Goal: Task Accomplishment & Management: Manage account settings

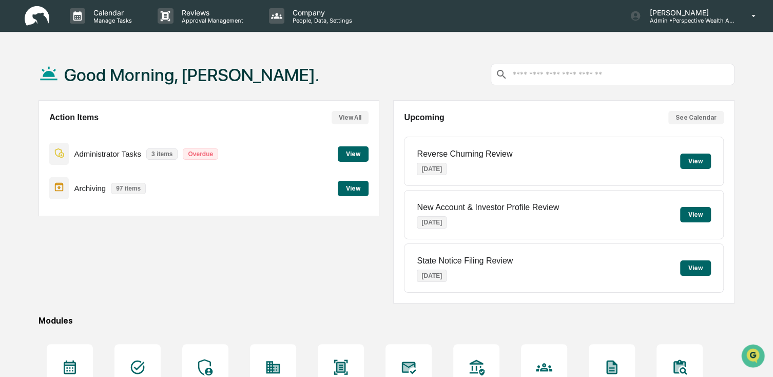
click at [363, 194] on button "View" at bounding box center [353, 188] width 31 height 15
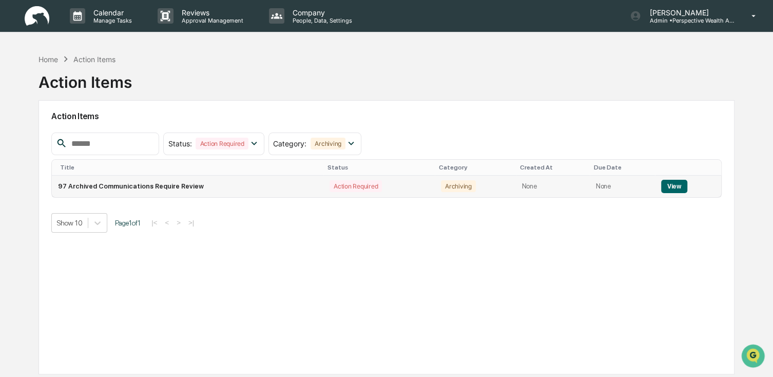
click at [668, 188] on button "View" at bounding box center [674, 186] width 26 height 13
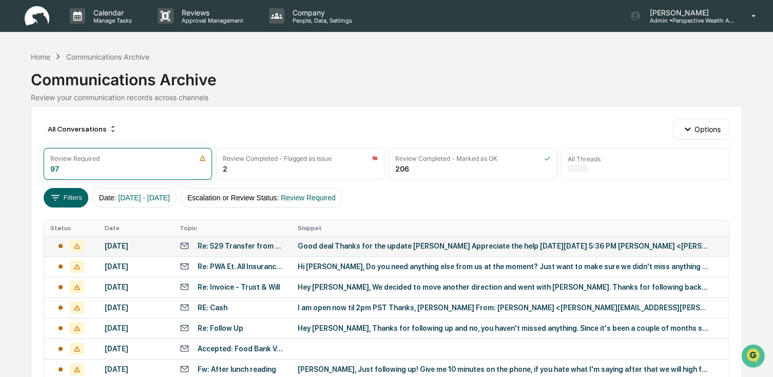
click at [255, 245] on div "Re: 529 Transfer from Northwestern Mutual to [PERSON_NAME]" at bounding box center [242, 246] width 88 height 8
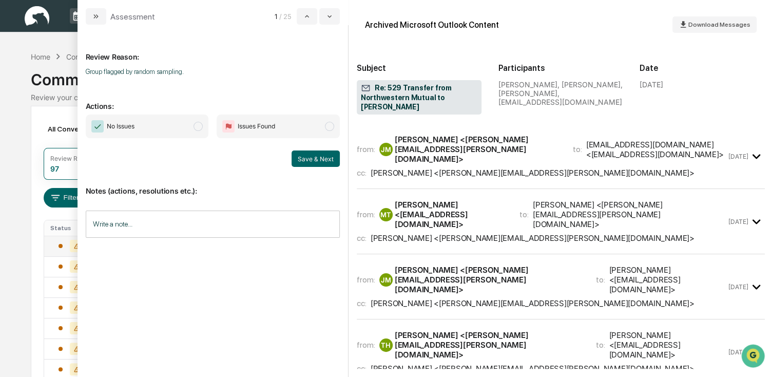
click at [440, 136] on div "[PERSON_NAME] <[PERSON_NAME][EMAIL_ADDRESS][PERSON_NAME][DOMAIN_NAME]>" at bounding box center [478, 149] width 166 height 29
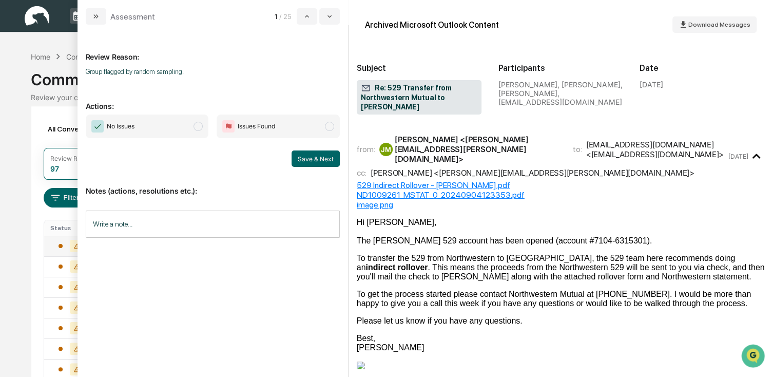
click at [164, 140] on div "No Issues Issues Found Save & Next" at bounding box center [213, 141] width 254 height 52
click at [203, 127] on span "modal" at bounding box center [198, 126] width 9 height 9
click at [331, 161] on button "Save & Next" at bounding box center [316, 158] width 48 height 16
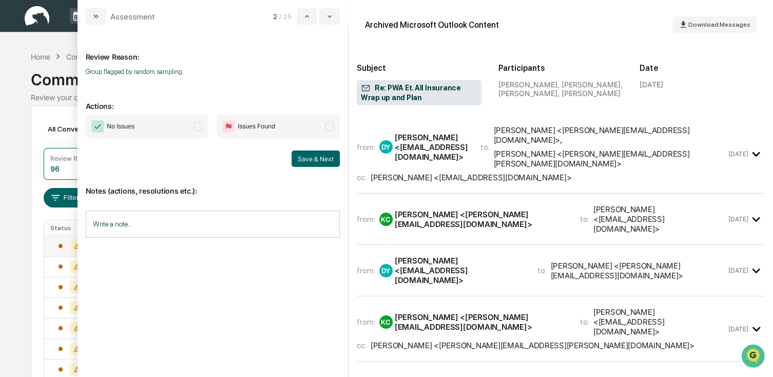
click at [154, 131] on span "No Issues" at bounding box center [147, 127] width 123 height 24
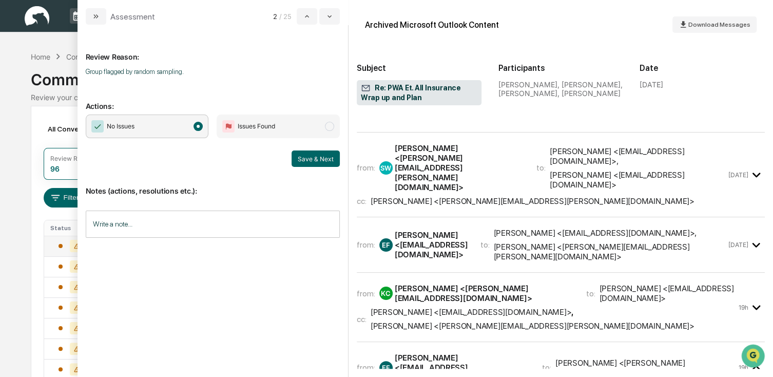
scroll to position [616, 0]
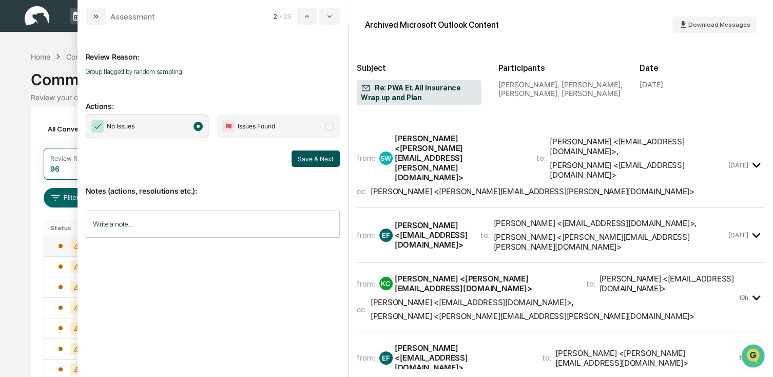
click at [321, 159] on button "Save & Next" at bounding box center [316, 158] width 48 height 16
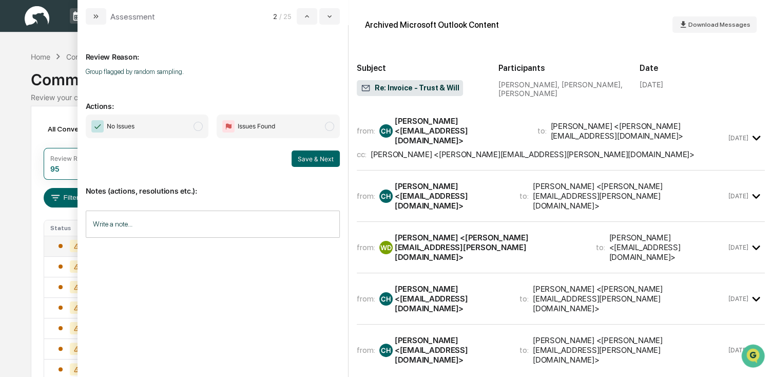
click at [179, 132] on span "No Issues" at bounding box center [147, 127] width 123 height 24
click at [293, 155] on div "Save & Next" at bounding box center [213, 158] width 254 height 16
click at [296, 157] on button "Save & Next" at bounding box center [316, 158] width 48 height 16
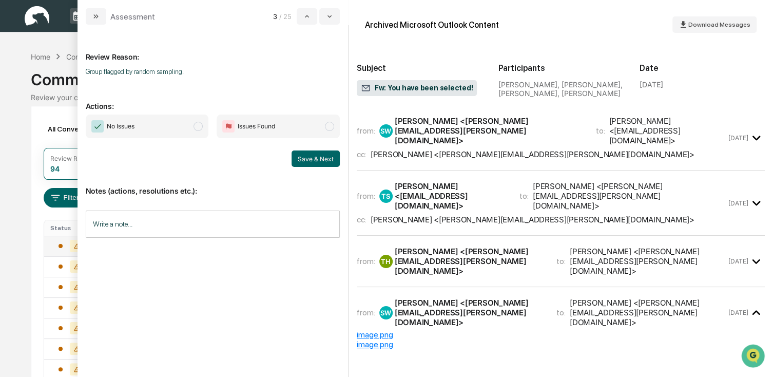
click at [157, 130] on span "No Issues" at bounding box center [147, 127] width 123 height 24
click at [300, 158] on button "Save & Next" at bounding box center [316, 158] width 48 height 16
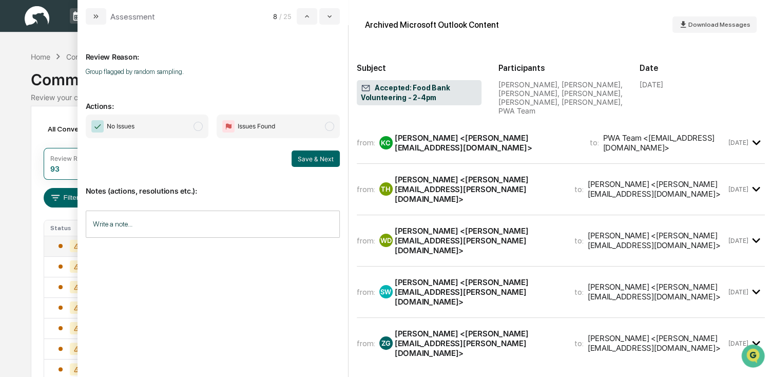
click at [186, 134] on span "No Issues" at bounding box center [147, 127] width 123 height 24
click at [311, 158] on button "Save & Next" at bounding box center [316, 158] width 48 height 16
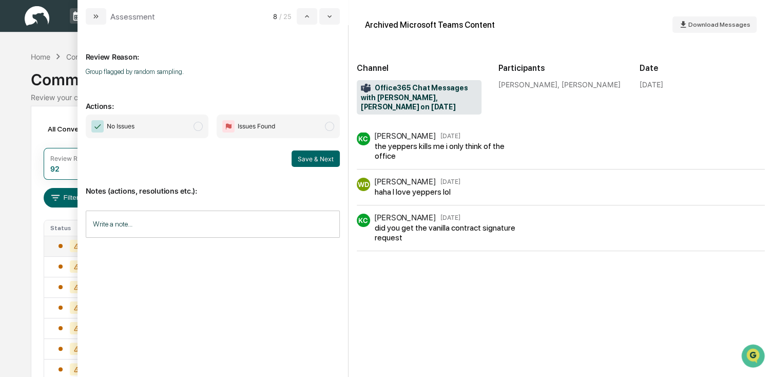
click at [177, 127] on span "No Issues" at bounding box center [147, 127] width 123 height 24
click at [307, 156] on button "Save & Next" at bounding box center [316, 158] width 48 height 16
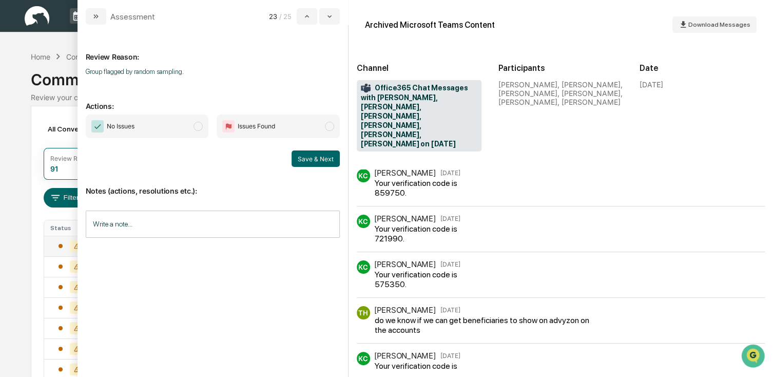
click at [163, 125] on span "No Issues" at bounding box center [147, 127] width 123 height 24
click at [299, 153] on button "Save & Next" at bounding box center [316, 158] width 48 height 16
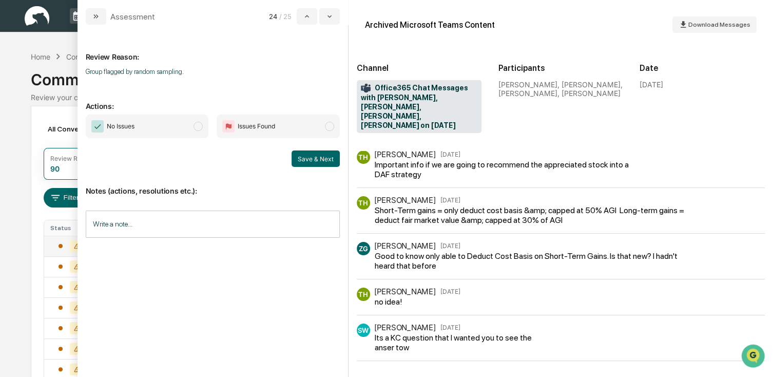
click at [188, 134] on span "No Issues" at bounding box center [147, 127] width 123 height 24
click at [304, 162] on button "Save & Next" at bounding box center [316, 158] width 48 height 16
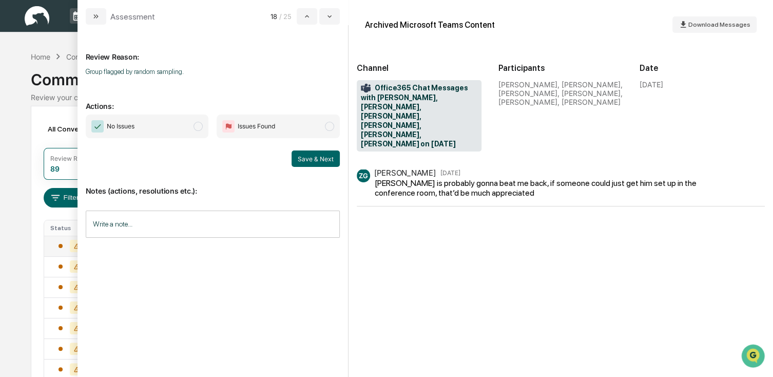
click at [150, 145] on div "No Issues Issues Found Save & Next" at bounding box center [213, 141] width 254 height 52
click at [146, 141] on div "No Issues Issues Found Save & Next" at bounding box center [213, 141] width 254 height 52
click at [148, 136] on span "No Issues" at bounding box center [147, 127] width 123 height 24
click at [314, 163] on button "Save & Next" at bounding box center [316, 158] width 48 height 16
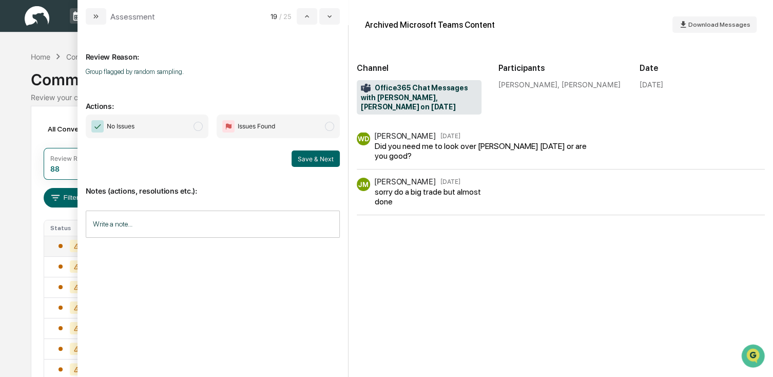
click at [177, 126] on span "No Issues" at bounding box center [147, 127] width 123 height 24
click at [311, 157] on button "Save & Next" at bounding box center [316, 158] width 48 height 16
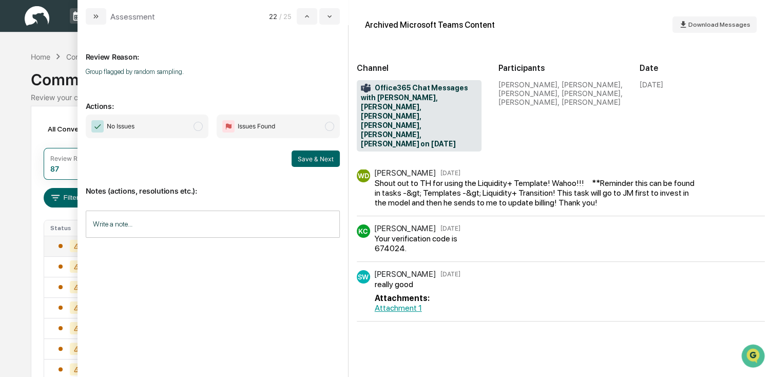
click at [120, 124] on span "No Issues" at bounding box center [121, 126] width 28 height 10
click at [319, 162] on button "Save & Next" at bounding box center [316, 158] width 48 height 16
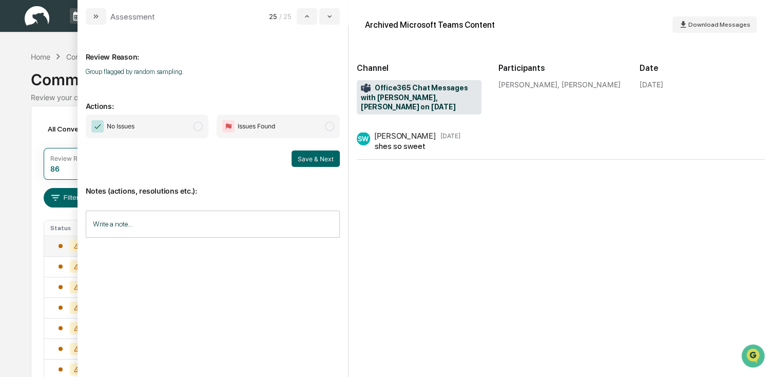
click at [169, 142] on div "No Issues Issues Found Save & Next" at bounding box center [213, 141] width 254 height 52
click at [170, 136] on span "No Issues" at bounding box center [147, 127] width 123 height 24
click at [307, 157] on button "Save & Next" at bounding box center [316, 158] width 48 height 16
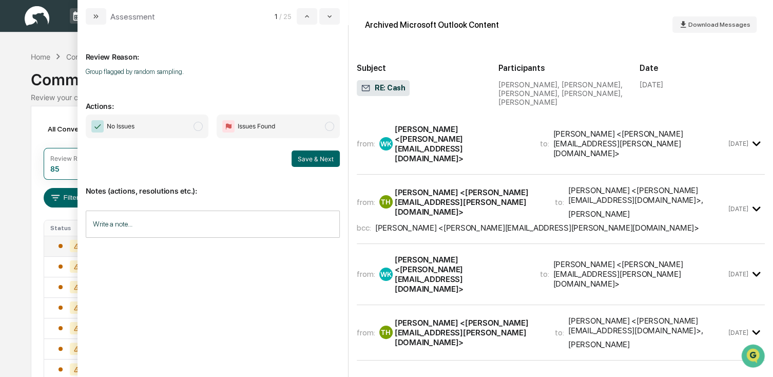
click at [176, 131] on span "No Issues" at bounding box center [147, 127] width 123 height 24
click at [312, 161] on button "Save & Next" at bounding box center [316, 158] width 48 height 16
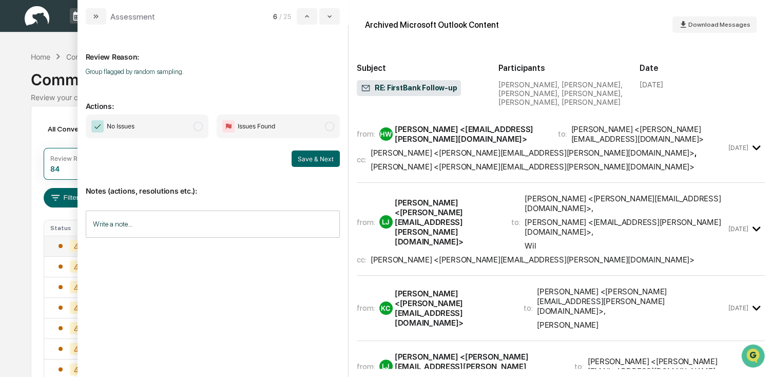
click at [168, 132] on span "No Issues" at bounding box center [147, 127] width 123 height 24
click at [317, 157] on button "Save & Next" at bounding box center [316, 158] width 48 height 16
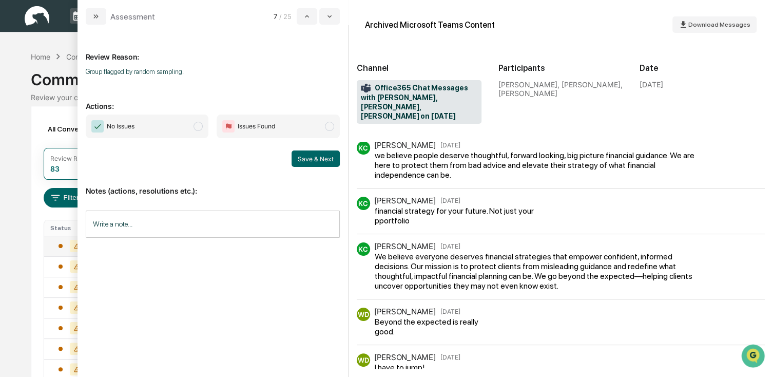
click at [185, 125] on span "No Issues" at bounding box center [147, 127] width 123 height 24
click at [162, 73] on p "Group flagged by random sampling." at bounding box center [213, 72] width 254 height 8
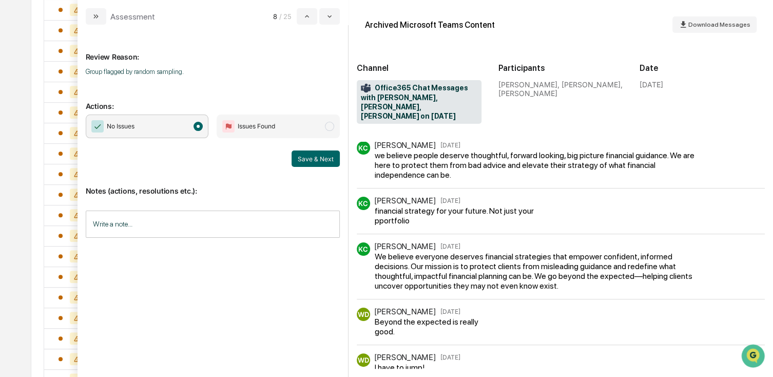
click at [321, 158] on button "Save & Next" at bounding box center [316, 158] width 48 height 16
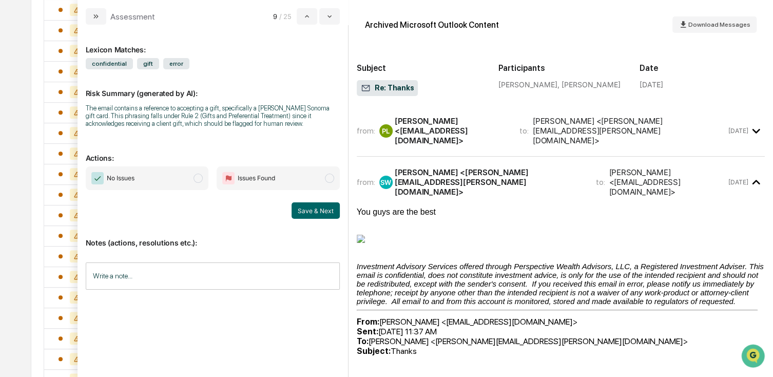
click at [153, 163] on div "Lexicon Matches: confidential gift error Risk Summary (generated by AI): The em…" at bounding box center [213, 197] width 254 height 329
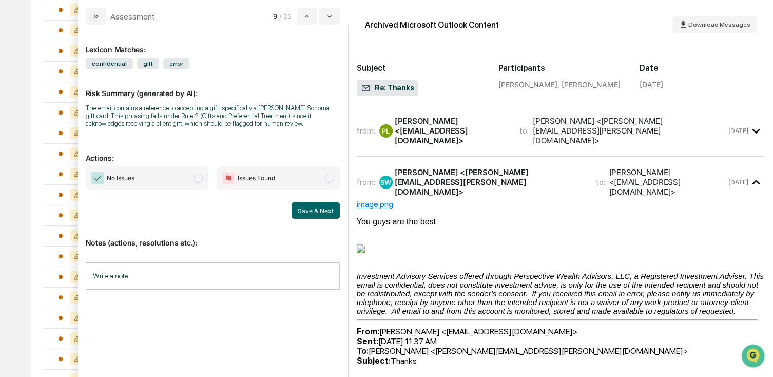
click at [171, 178] on span "No Issues" at bounding box center [147, 178] width 123 height 24
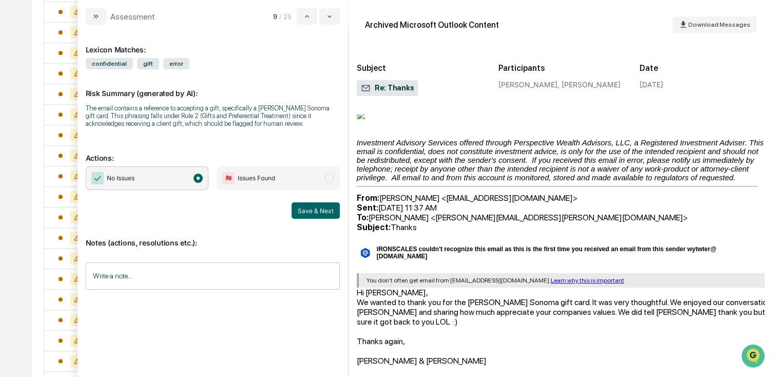
scroll to position [328, 0]
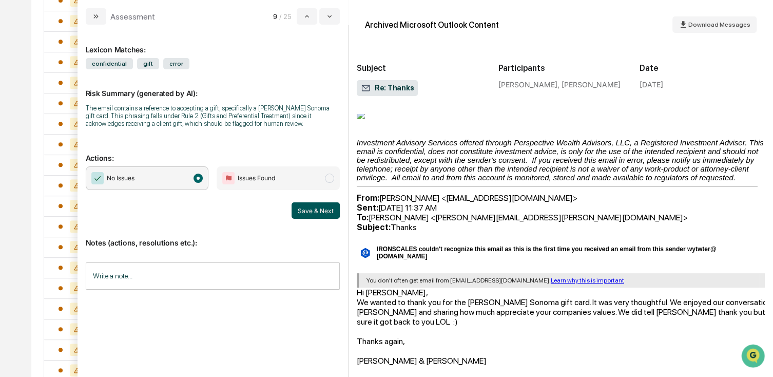
click at [315, 208] on button "Save & Next" at bounding box center [316, 210] width 48 height 16
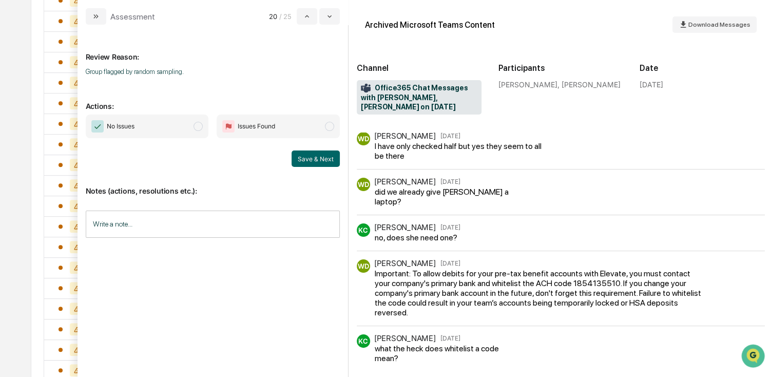
click at [190, 123] on span "No Issues" at bounding box center [147, 127] width 123 height 24
click at [308, 156] on button "Save & Next" at bounding box center [316, 158] width 48 height 16
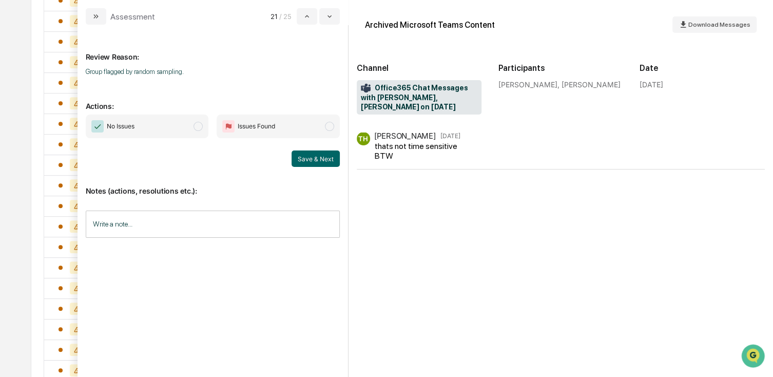
click at [151, 119] on span "No Issues" at bounding box center [147, 127] width 123 height 24
click at [301, 159] on button "Save & Next" at bounding box center [316, 158] width 48 height 16
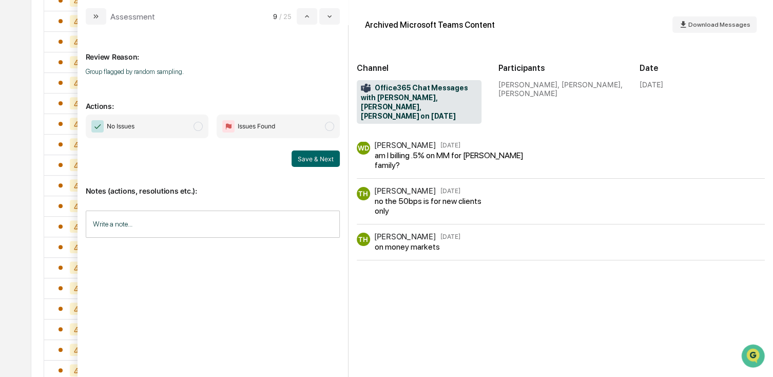
click at [165, 129] on span "No Issues" at bounding box center [147, 127] width 123 height 24
click at [328, 150] on button "Save & Next" at bounding box center [316, 158] width 48 height 16
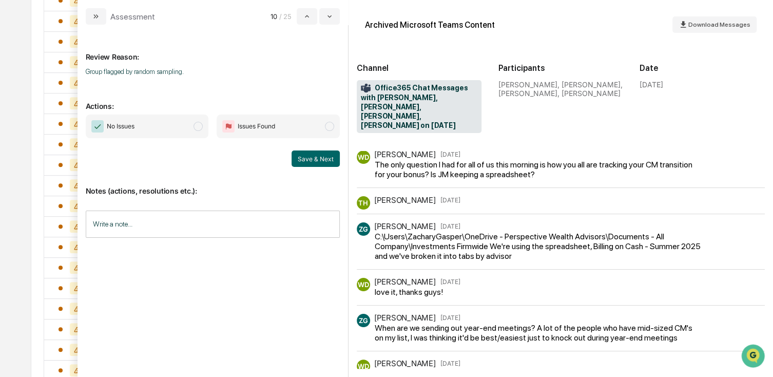
click at [154, 143] on div "No Issues Issues Found Save & Next" at bounding box center [213, 141] width 254 height 52
click at [163, 128] on span "No Issues" at bounding box center [147, 127] width 123 height 24
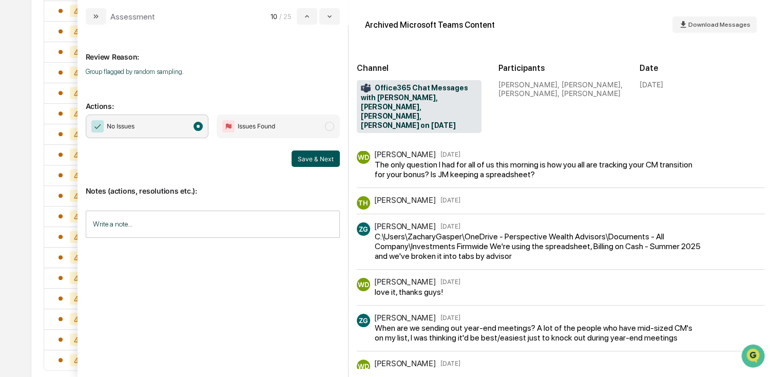
click at [312, 155] on button "Save & Next" at bounding box center [316, 158] width 48 height 16
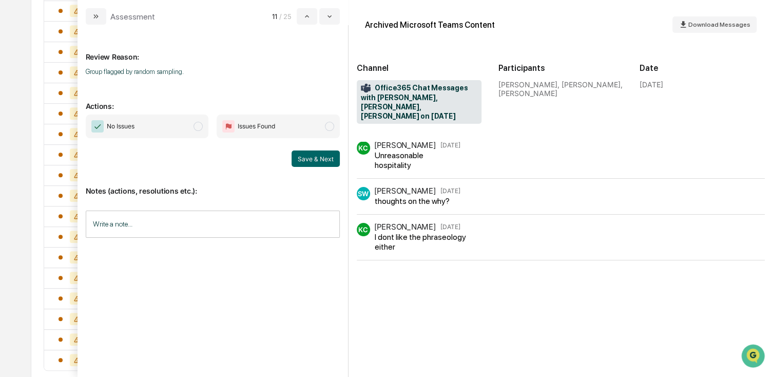
click at [191, 137] on span "No Issues" at bounding box center [147, 127] width 123 height 24
click at [312, 156] on button "Save & Next" at bounding box center [316, 158] width 48 height 16
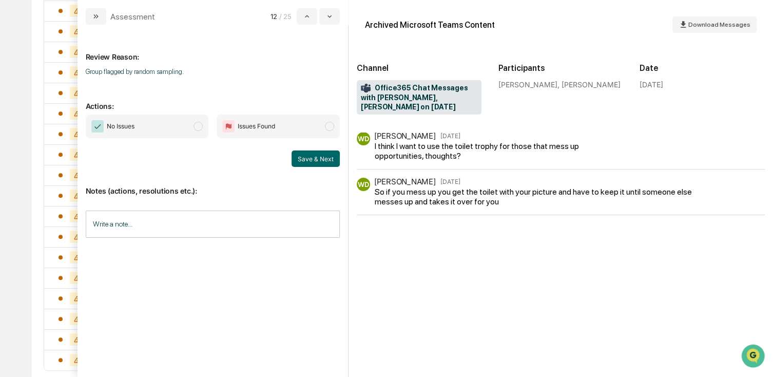
click at [181, 126] on span "No Issues" at bounding box center [147, 127] width 123 height 24
click at [310, 151] on button "Save & Next" at bounding box center [316, 158] width 48 height 16
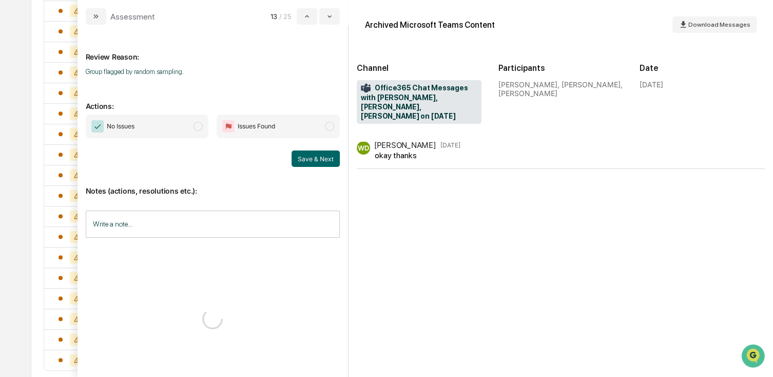
click at [160, 133] on span "No Issues" at bounding box center [147, 127] width 123 height 24
click at [309, 156] on button "Save & Next" at bounding box center [316, 158] width 48 height 16
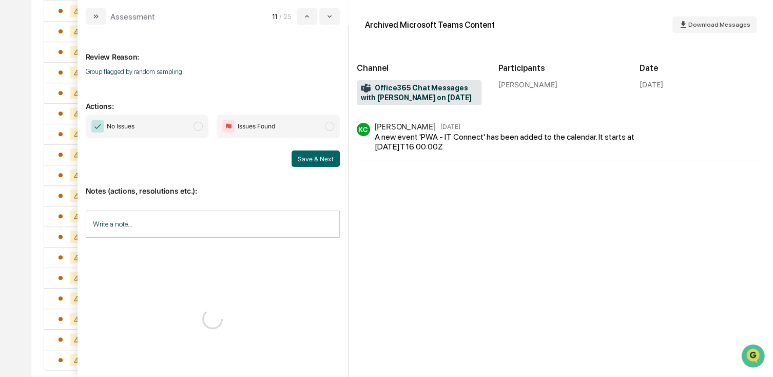
click at [164, 126] on span "No Issues" at bounding box center [147, 127] width 123 height 24
click at [316, 161] on button "Save & Next" at bounding box center [316, 158] width 48 height 16
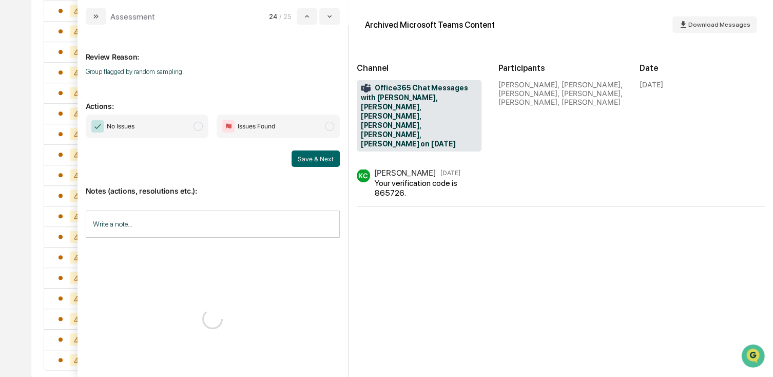
click at [186, 125] on span "No Issues" at bounding box center [147, 127] width 123 height 24
click at [313, 157] on button "Save & Next" at bounding box center [316, 158] width 48 height 16
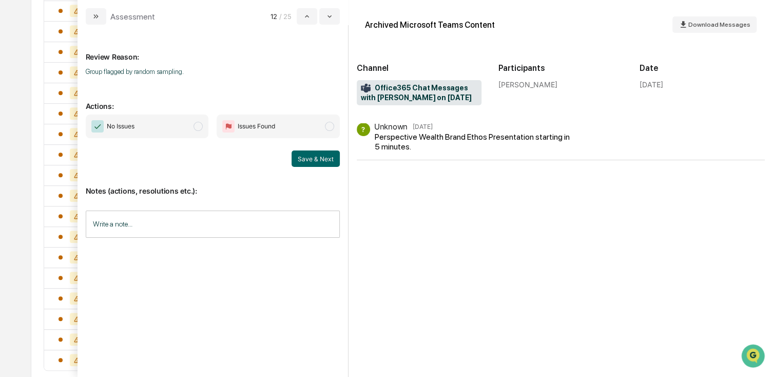
click at [169, 125] on span "No Issues" at bounding box center [147, 127] width 123 height 24
click at [311, 162] on button "Save & Next" at bounding box center [316, 158] width 48 height 16
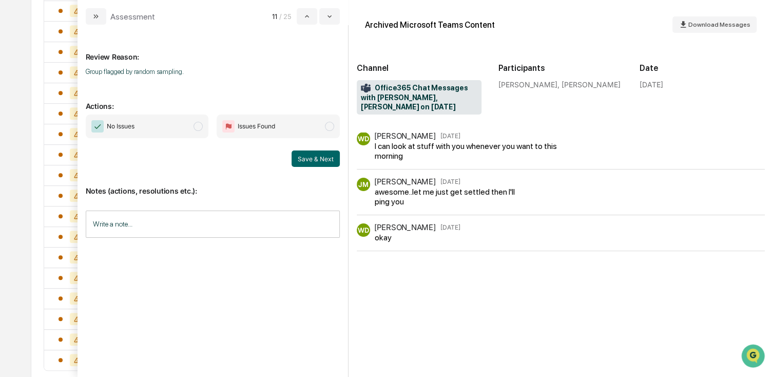
click at [147, 132] on span "No Issues" at bounding box center [147, 127] width 123 height 24
click at [316, 156] on button "Save & Next" at bounding box center [316, 158] width 48 height 16
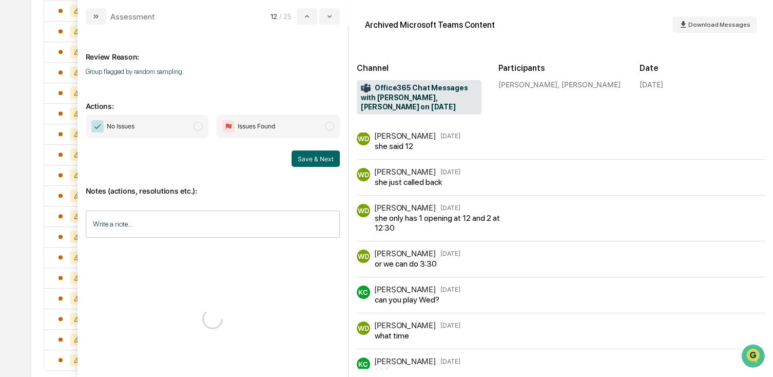
click at [169, 126] on span "No Issues" at bounding box center [147, 127] width 123 height 24
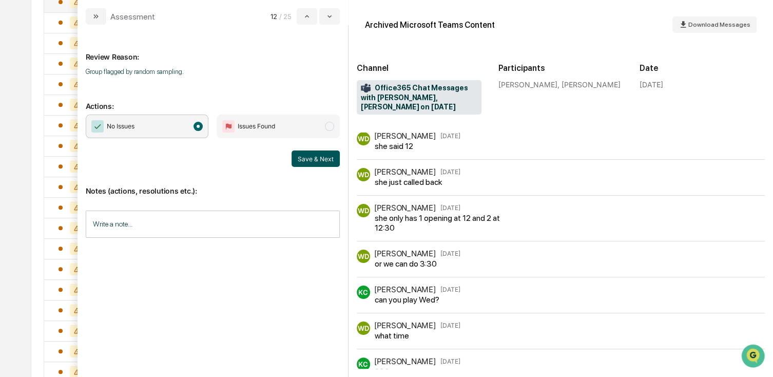
scroll to position [174, 0]
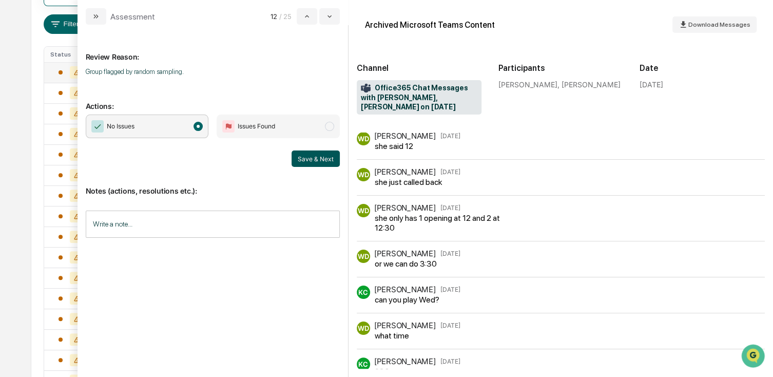
click at [318, 157] on button "Save & Next" at bounding box center [316, 158] width 48 height 16
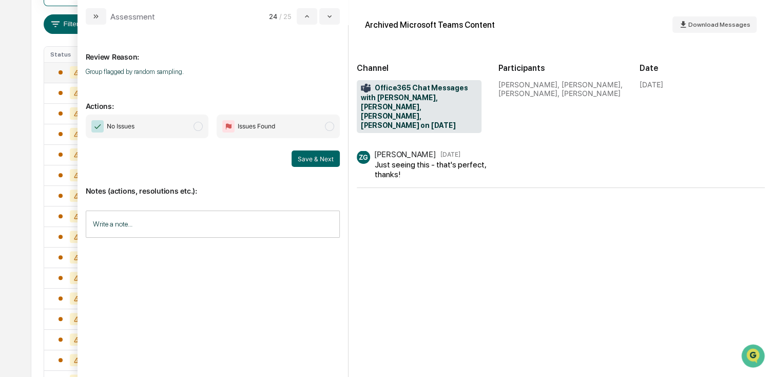
click at [169, 121] on span "No Issues" at bounding box center [147, 127] width 123 height 24
click at [321, 157] on button "Save & Next" at bounding box center [316, 158] width 48 height 16
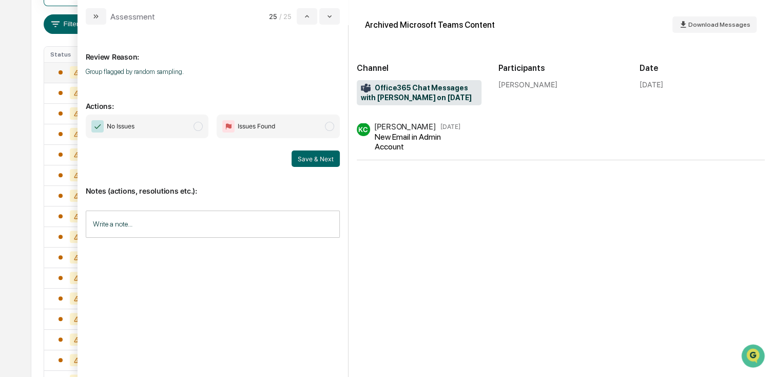
click at [161, 131] on span "No Issues" at bounding box center [147, 127] width 123 height 24
click at [315, 162] on button "Save & Next" at bounding box center [316, 158] width 48 height 16
click at [166, 126] on span "No Issues" at bounding box center [147, 127] width 123 height 24
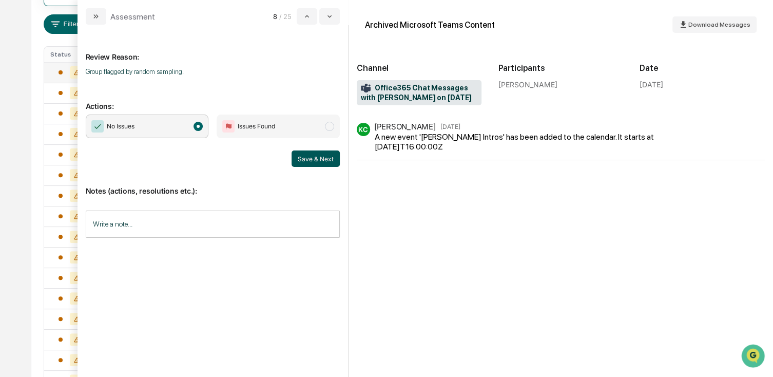
click at [314, 161] on button "Save & Next" at bounding box center [316, 158] width 48 height 16
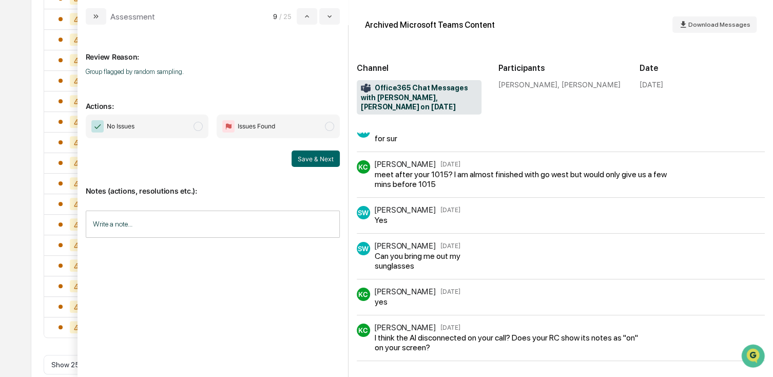
scroll to position [430, 0]
click at [150, 96] on p "Actions:" at bounding box center [213, 99] width 254 height 21
click at [157, 124] on span "No Issues" at bounding box center [147, 127] width 123 height 24
click at [333, 154] on button "Save & Next" at bounding box center [316, 158] width 48 height 16
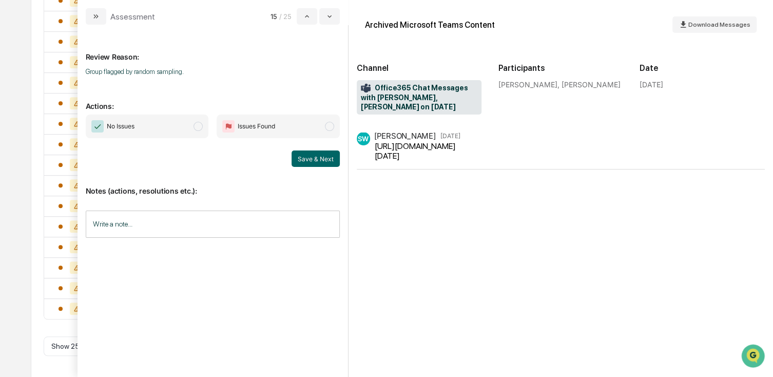
click at [162, 145] on div "No Issues Issues Found Save & Next" at bounding box center [213, 141] width 254 height 52
click at [169, 128] on span "No Issues" at bounding box center [147, 127] width 123 height 24
click at [320, 162] on button "Save & Next" at bounding box center [316, 158] width 48 height 16
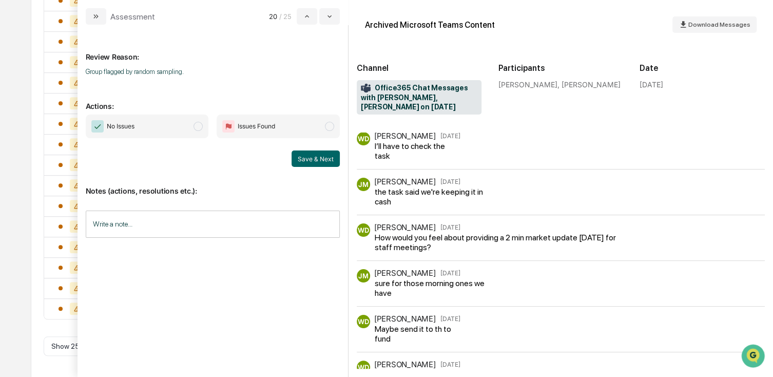
click at [168, 133] on span "No Issues" at bounding box center [147, 127] width 123 height 24
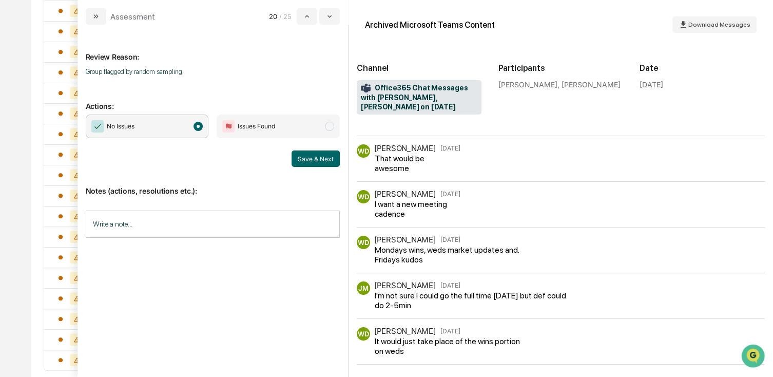
scroll to position [308, 0]
click at [302, 146] on div "No Issues Issues Found Save & Next" at bounding box center [213, 141] width 254 height 52
click at [316, 159] on button "Save & Next" at bounding box center [316, 158] width 48 height 16
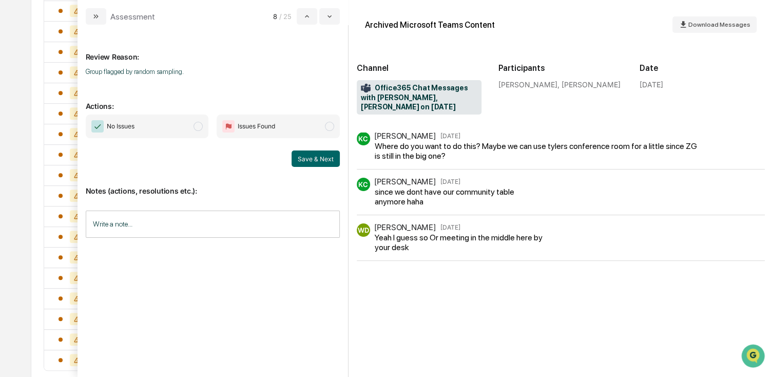
click at [154, 128] on span "No Issues" at bounding box center [147, 127] width 123 height 24
click at [312, 156] on button "Save & Next" at bounding box center [316, 158] width 48 height 16
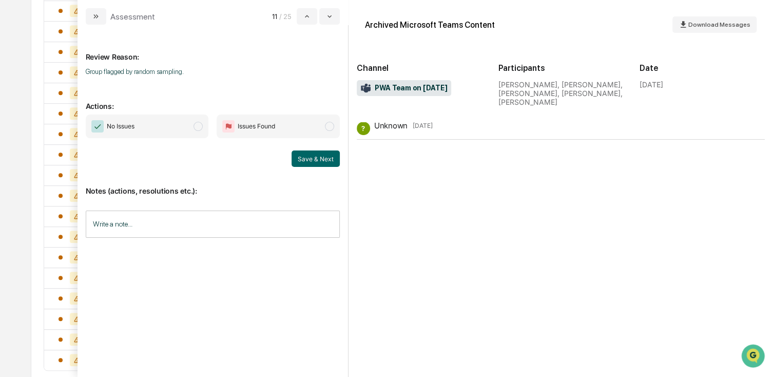
click at [156, 127] on span "No Issues" at bounding box center [147, 127] width 123 height 24
click at [321, 163] on button "Save & Next" at bounding box center [316, 158] width 48 height 16
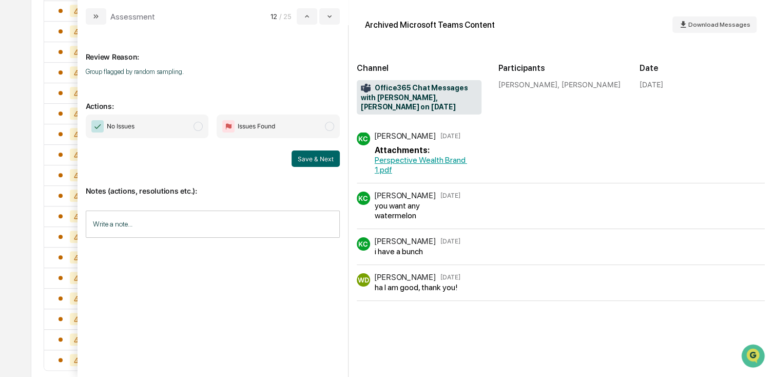
click at [146, 137] on span "No Issues" at bounding box center [147, 127] width 123 height 24
click at [299, 153] on button "Save & Next" at bounding box center [316, 158] width 48 height 16
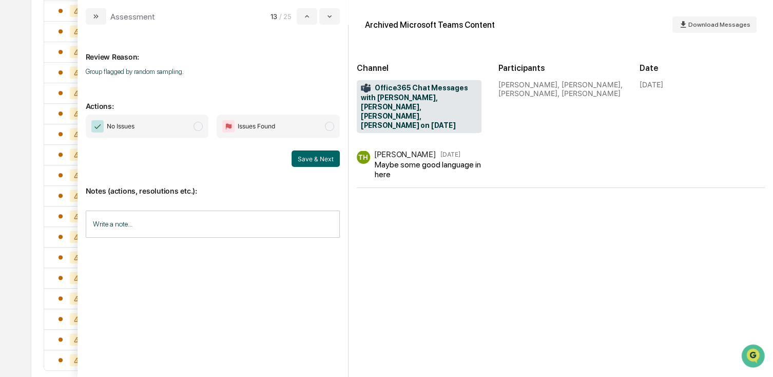
click at [168, 130] on span "No Issues" at bounding box center [147, 127] width 123 height 24
click at [311, 157] on button "Save & Next" at bounding box center [316, 158] width 48 height 16
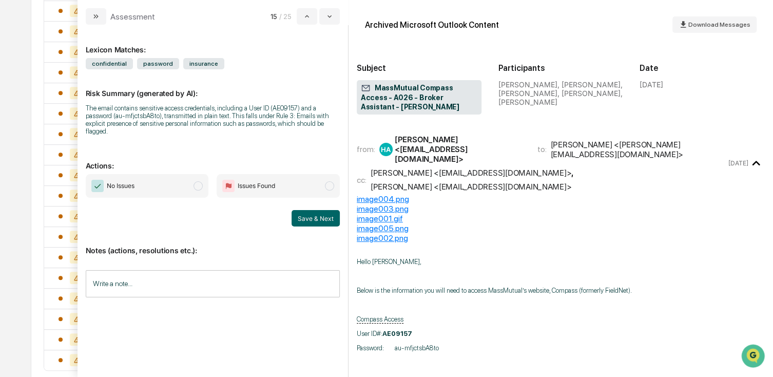
click at [172, 181] on span "No Issues" at bounding box center [147, 186] width 123 height 24
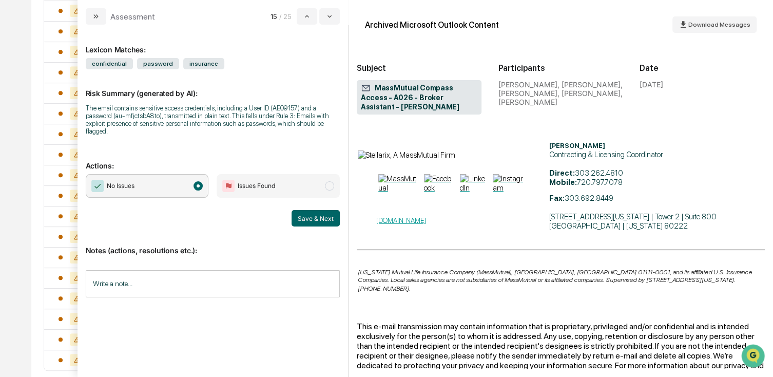
scroll to position [480, 0]
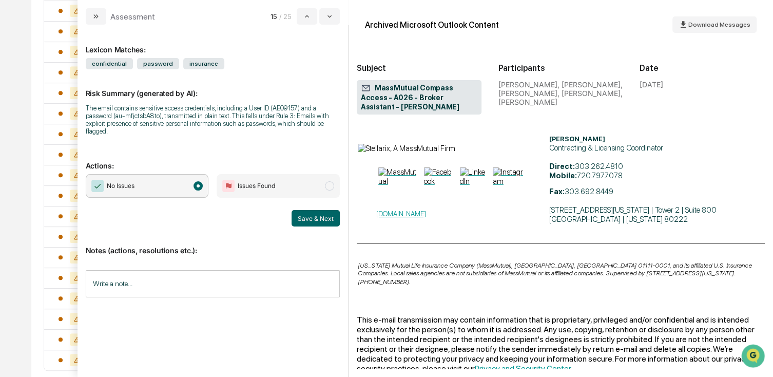
click at [322, 210] on button "Save & Next" at bounding box center [316, 218] width 48 height 16
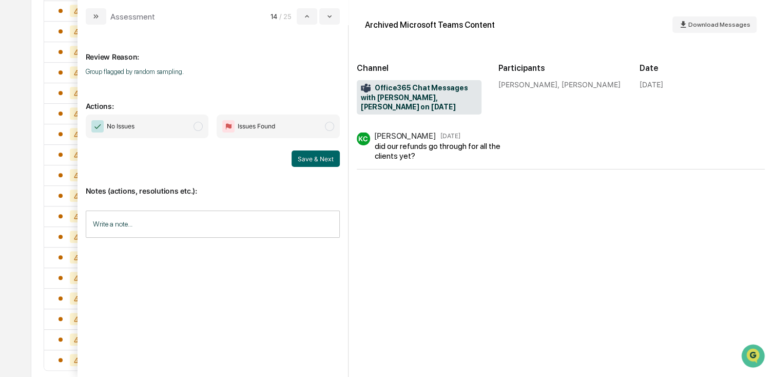
click at [155, 138] on span "No Issues" at bounding box center [147, 127] width 123 height 24
click at [322, 158] on button "Save & Next" at bounding box center [316, 158] width 48 height 16
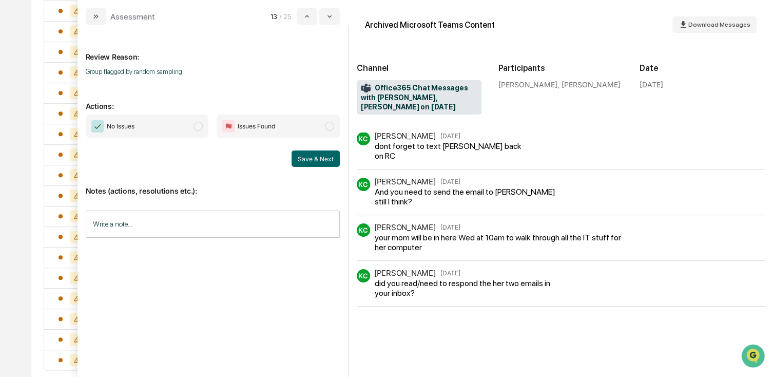
click at [190, 137] on span "No Issues" at bounding box center [147, 127] width 123 height 24
click at [323, 167] on div "Notes (actions, resolutions etc.): Write a note... Write a note..." at bounding box center [213, 208] width 254 height 83
click at [325, 162] on button "Save & Next" at bounding box center [316, 158] width 48 height 16
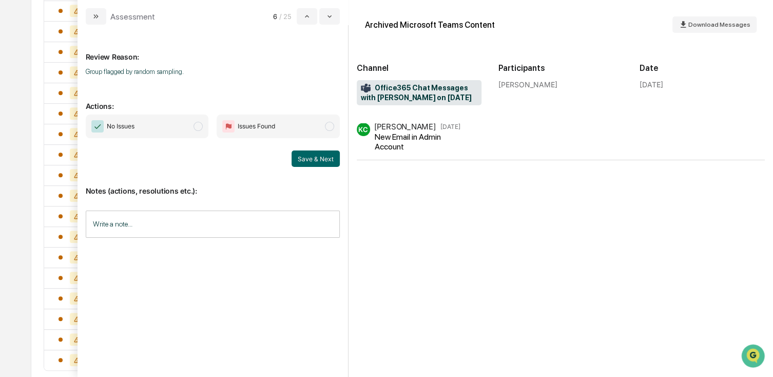
click at [142, 131] on span "No Issues" at bounding box center [147, 127] width 123 height 24
click at [300, 159] on button "Save & Next" at bounding box center [316, 158] width 48 height 16
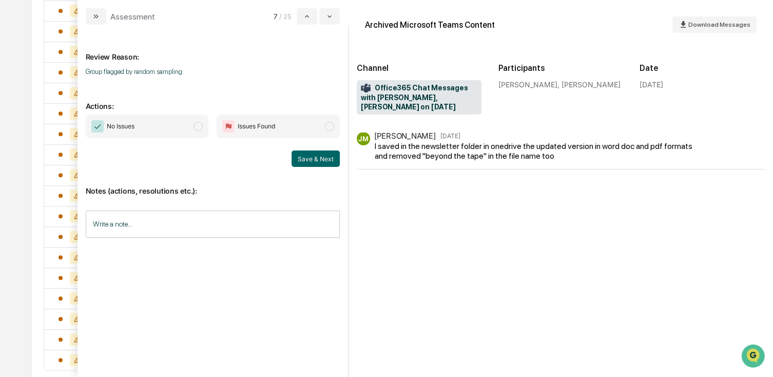
click at [148, 134] on span "No Issues" at bounding box center [147, 127] width 123 height 24
click at [333, 169] on div "Notes (actions, resolutions etc.): Write a note... Write a note..." at bounding box center [213, 208] width 254 height 83
click at [306, 163] on button "Save & Next" at bounding box center [316, 158] width 48 height 16
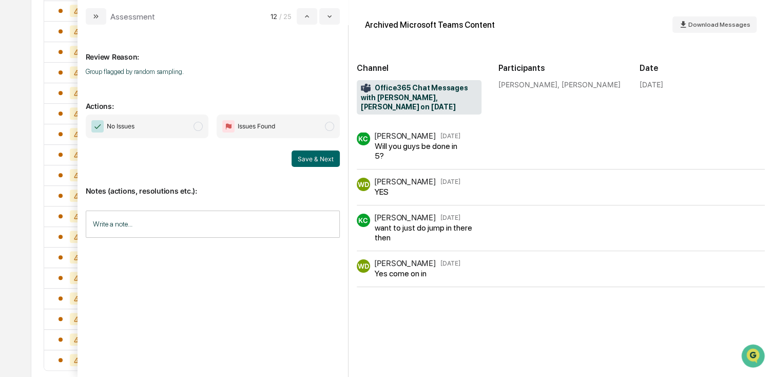
click at [152, 143] on div "No Issues Issues Found Save & Next" at bounding box center [213, 141] width 254 height 52
click at [173, 128] on span "No Issues" at bounding box center [147, 127] width 123 height 24
click at [306, 155] on button "Save & Next" at bounding box center [316, 158] width 48 height 16
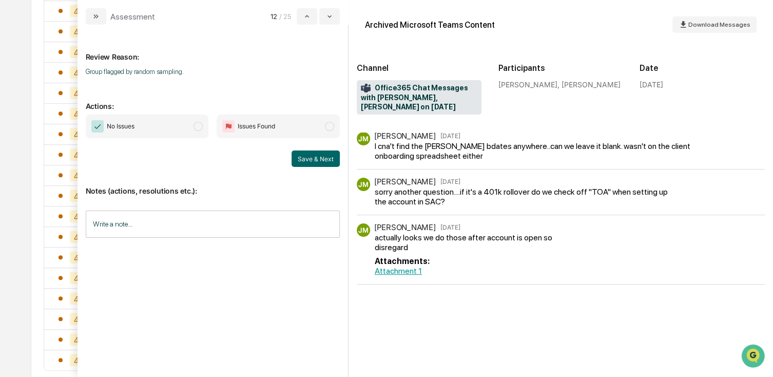
click at [148, 126] on span "No Issues" at bounding box center [147, 127] width 123 height 24
click at [306, 155] on button "Save & Next" at bounding box center [316, 158] width 48 height 16
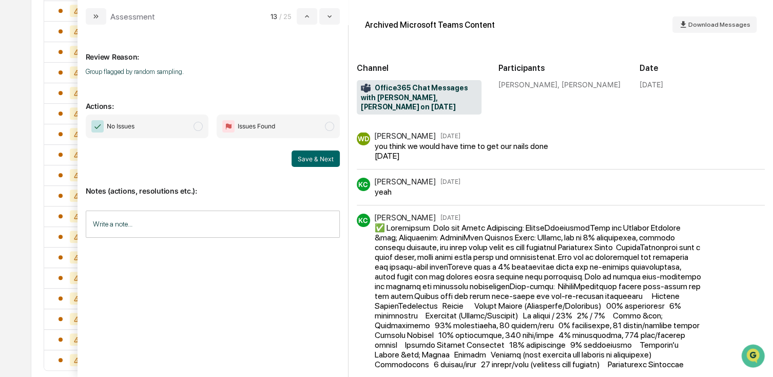
click at [147, 124] on span "No Issues" at bounding box center [147, 127] width 123 height 24
click at [311, 158] on button "Save & Next" at bounding box center [316, 158] width 48 height 16
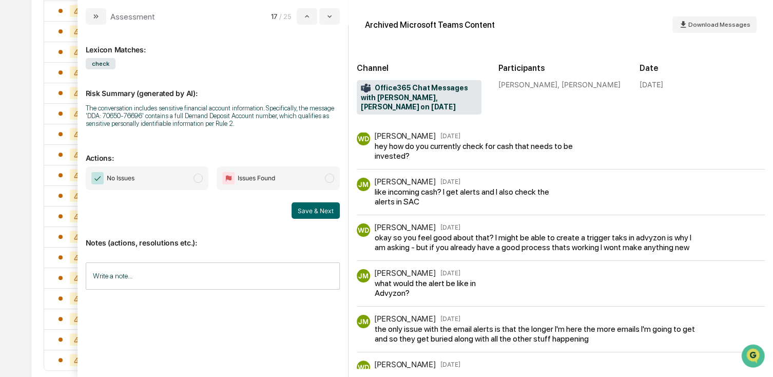
click at [148, 172] on span "No Issues" at bounding box center [147, 178] width 123 height 24
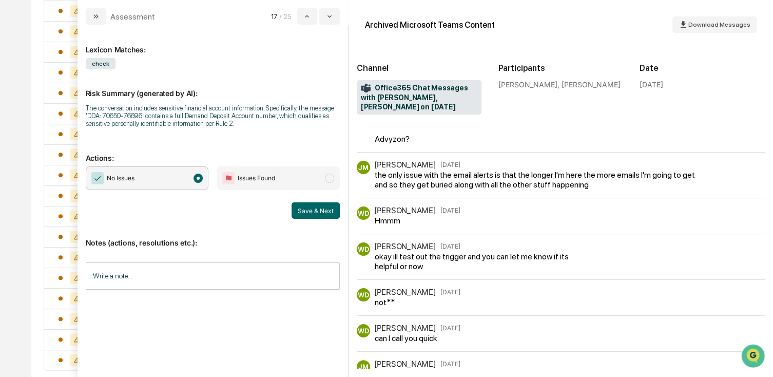
drag, startPoint x: 332, startPoint y: 209, endPoint x: 347, endPoint y: 208, distance: 15.4
click at [332, 209] on button "Save & Next" at bounding box center [316, 210] width 48 height 16
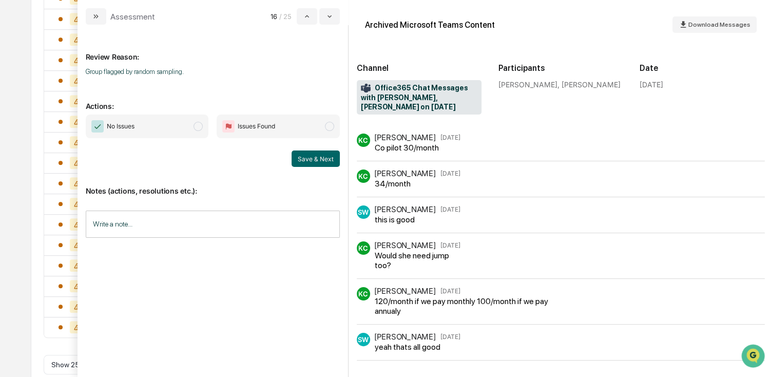
scroll to position [430, 0]
click at [153, 130] on span "No Issues" at bounding box center [147, 127] width 123 height 24
click at [304, 155] on button "Save & Next" at bounding box center [316, 158] width 48 height 16
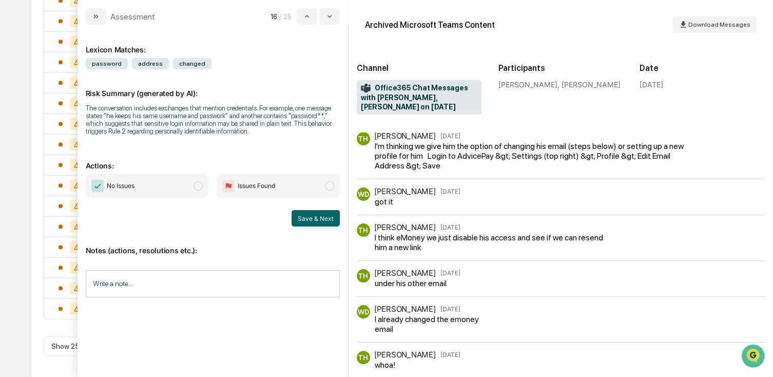
click at [181, 193] on span "No Issues" at bounding box center [147, 186] width 123 height 24
click at [325, 222] on button "Save & Next" at bounding box center [316, 218] width 48 height 16
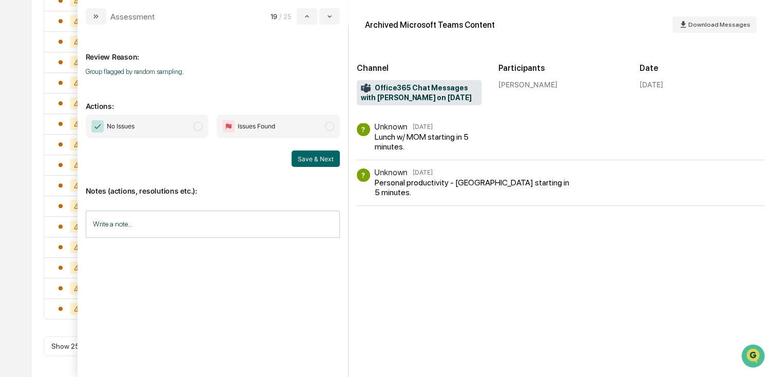
click at [139, 137] on span "No Issues" at bounding box center [147, 127] width 123 height 24
click at [328, 157] on button "Save & Next" at bounding box center [316, 158] width 48 height 16
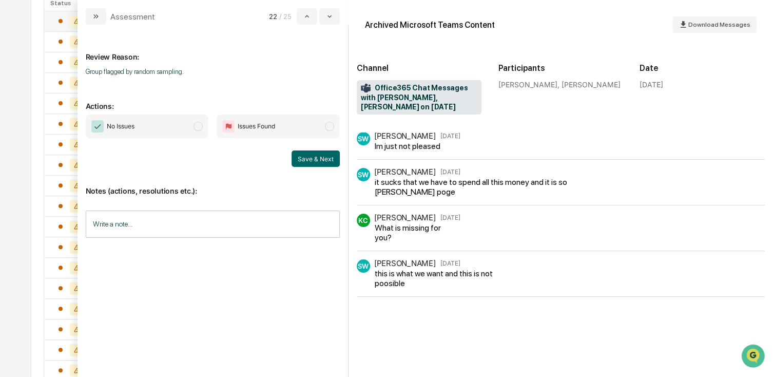
click at [149, 124] on span "No Issues" at bounding box center [147, 127] width 123 height 24
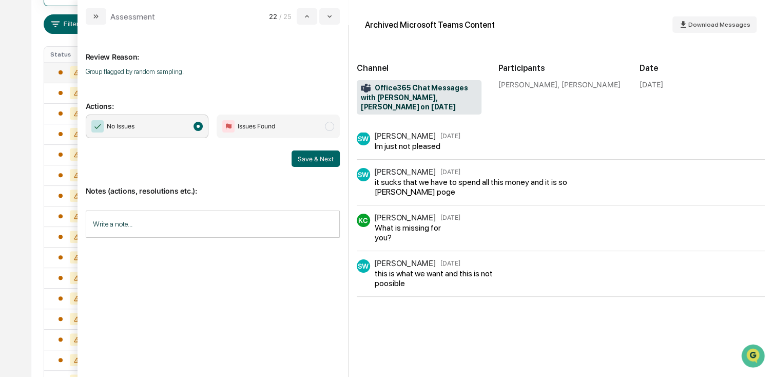
click at [391, 192] on div "it sucks that we have to spend all this money and it is so [PERSON_NAME] poge" at bounding box center [492, 187] width 234 height 20
drag, startPoint x: 391, startPoint y: 192, endPoint x: 394, endPoint y: 222, distance: 30.5
click at [394, 222] on div "KC [PERSON_NAME] [DATE] What is missing for you?" at bounding box center [409, 228] width 104 height 29
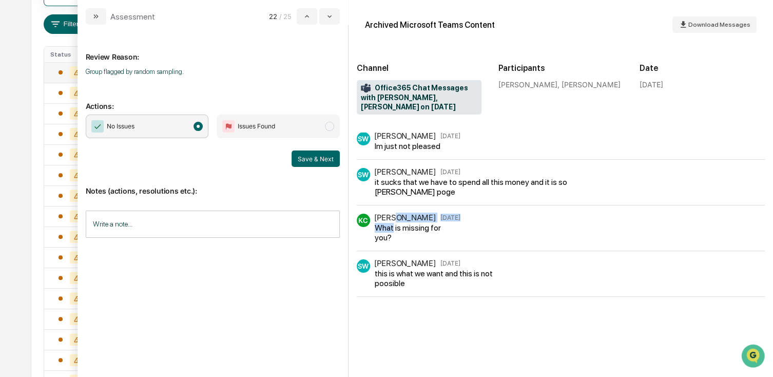
click at [394, 222] on div "KC [PERSON_NAME] [DATE] What is missing for you?" at bounding box center [409, 228] width 104 height 29
drag, startPoint x: 394, startPoint y: 222, endPoint x: 412, endPoint y: 239, distance: 24.4
click at [412, 239] on div "What is missing for you?" at bounding box center [416, 233] width 83 height 20
click at [318, 159] on button "Save & Next" at bounding box center [316, 158] width 48 height 16
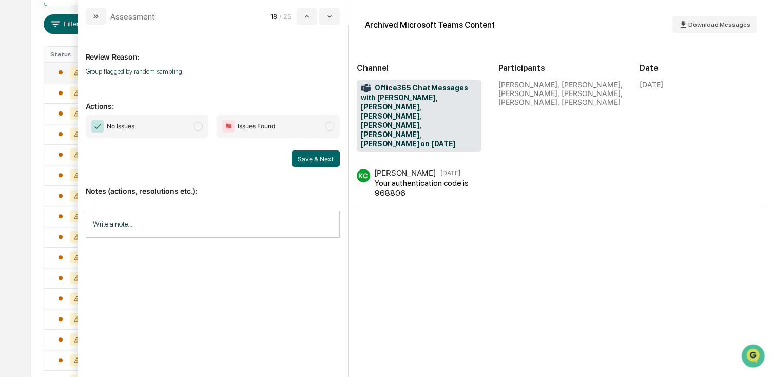
click at [129, 119] on span "No Issues" at bounding box center [147, 127] width 123 height 24
click at [322, 156] on button "Save & Next" at bounding box center [316, 158] width 48 height 16
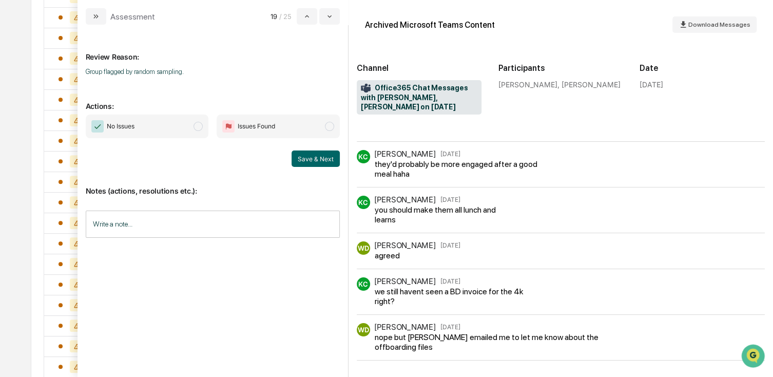
scroll to position [379, 0]
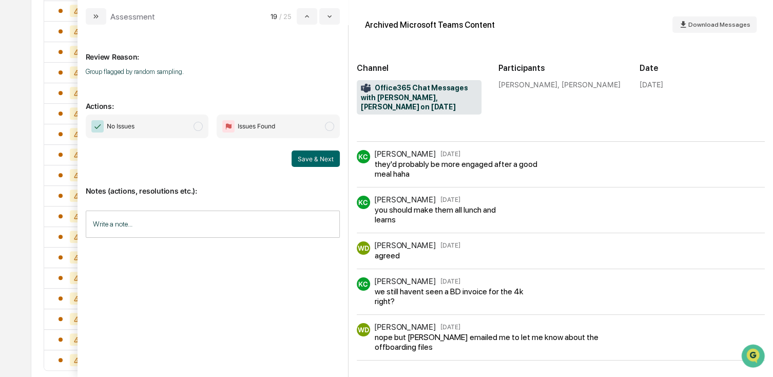
click at [160, 140] on div "No Issues Issues Found Save & Next" at bounding box center [213, 141] width 254 height 52
click at [171, 129] on span "No Issues" at bounding box center [147, 127] width 123 height 24
click at [330, 158] on button "Save & Next" at bounding box center [316, 158] width 48 height 16
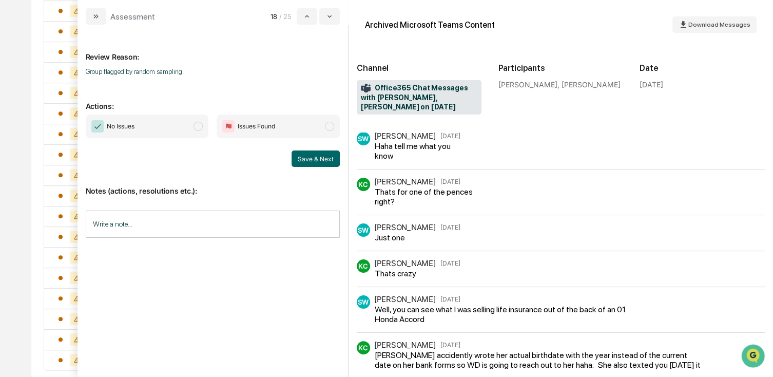
click at [182, 126] on span "No Issues" at bounding box center [147, 127] width 123 height 24
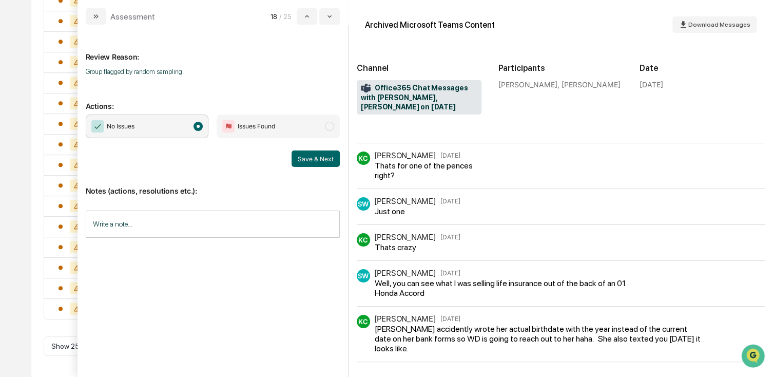
scroll to position [7, 0]
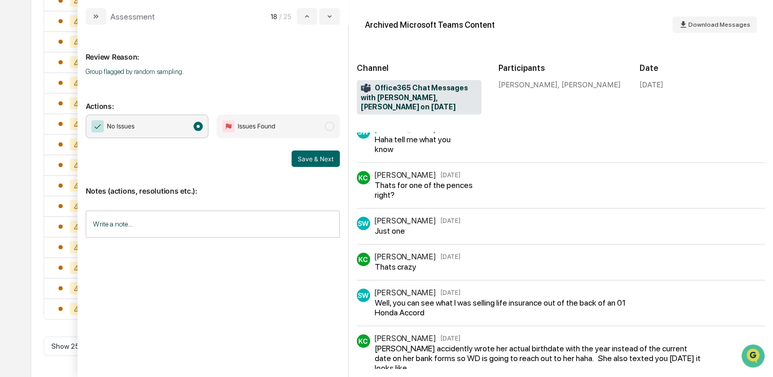
click at [302, 164] on button "Save & Next" at bounding box center [316, 158] width 48 height 16
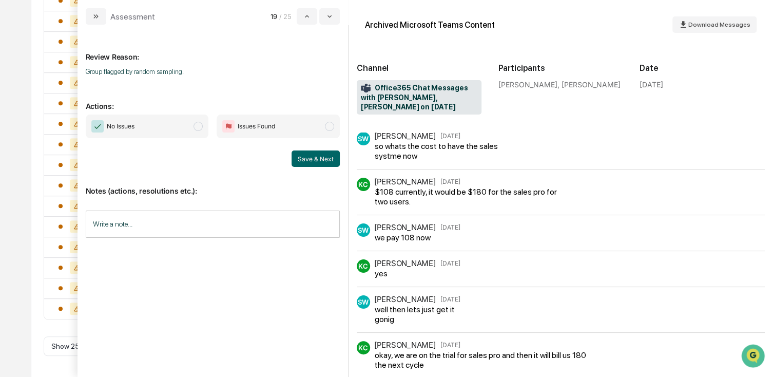
click at [151, 128] on span "No Issues" at bounding box center [147, 127] width 123 height 24
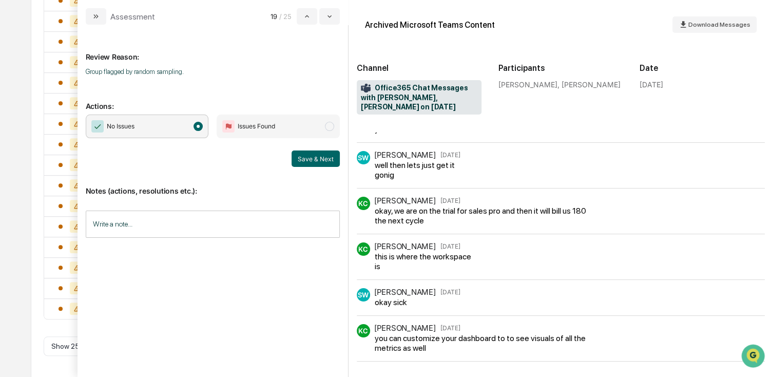
scroll to position [145, 0]
click at [306, 164] on button "Save & Next" at bounding box center [316, 158] width 48 height 16
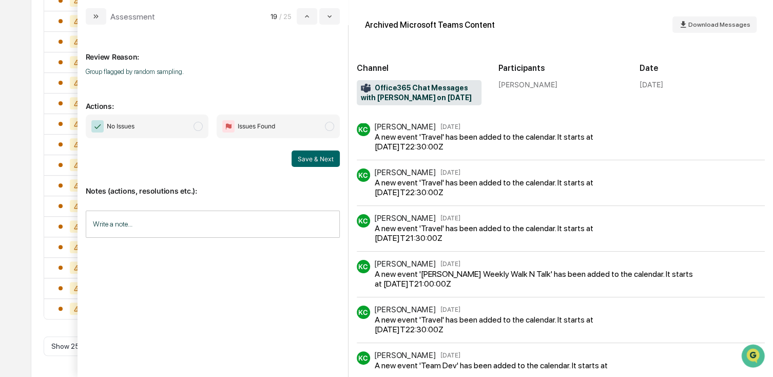
click at [169, 132] on span "No Issues" at bounding box center [147, 127] width 123 height 24
click at [307, 154] on button "Save & Next" at bounding box center [316, 158] width 48 height 16
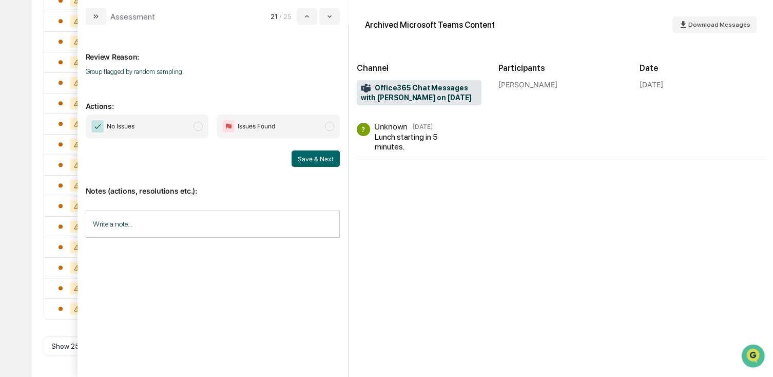
click at [175, 134] on span "No Issues" at bounding box center [147, 127] width 123 height 24
click at [321, 160] on button "Save & Next" at bounding box center [316, 158] width 48 height 16
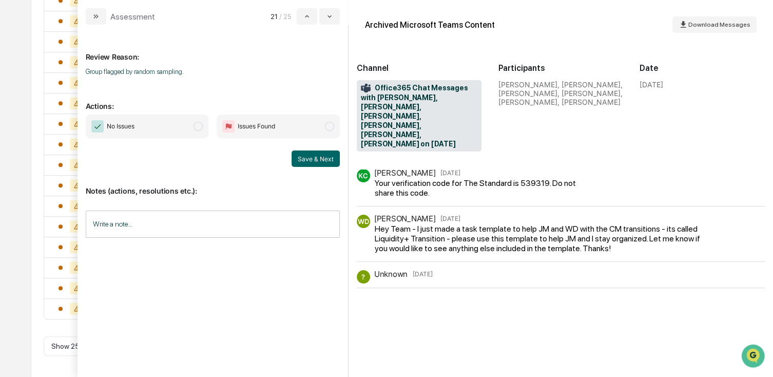
click at [151, 130] on span "No Issues" at bounding box center [147, 127] width 123 height 24
click at [315, 153] on button "Save & Next" at bounding box center [316, 158] width 48 height 16
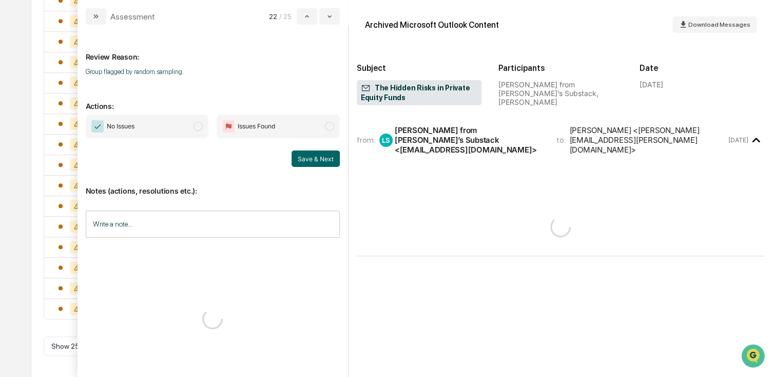
click at [170, 131] on span "No Issues" at bounding box center [147, 127] width 123 height 24
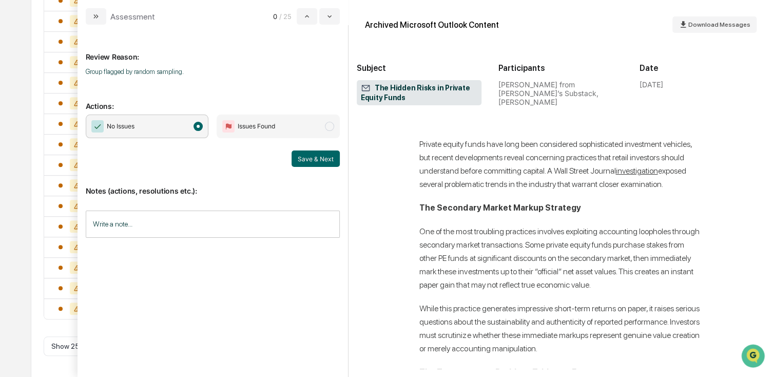
scroll to position [411, 0]
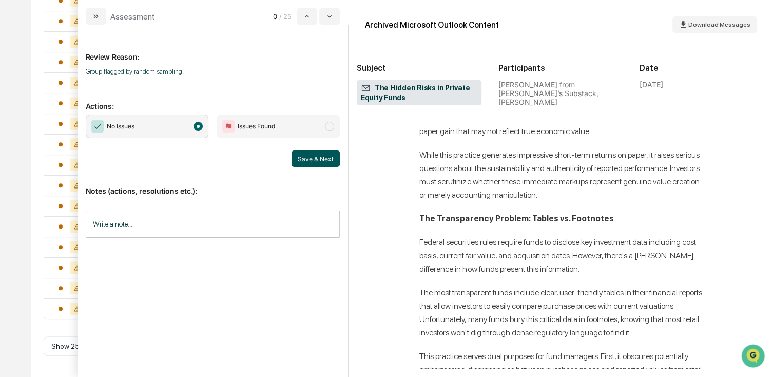
click at [316, 153] on button "Save & Next" at bounding box center [316, 158] width 48 height 16
click at [316, 157] on button "Save & Next" at bounding box center [316, 158] width 48 height 16
click at [187, 134] on span "No Issues" at bounding box center [147, 127] width 123 height 24
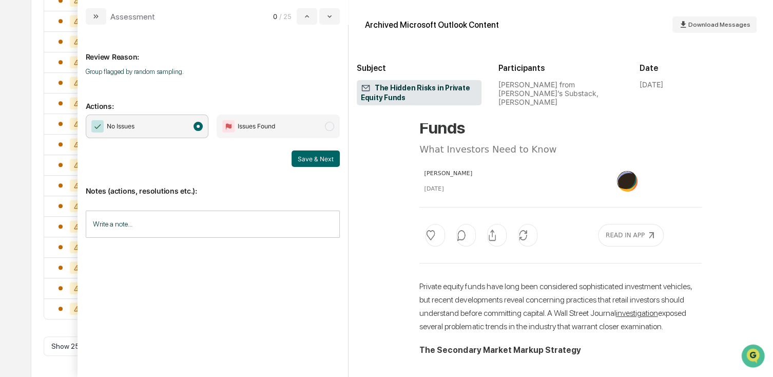
scroll to position [0, 0]
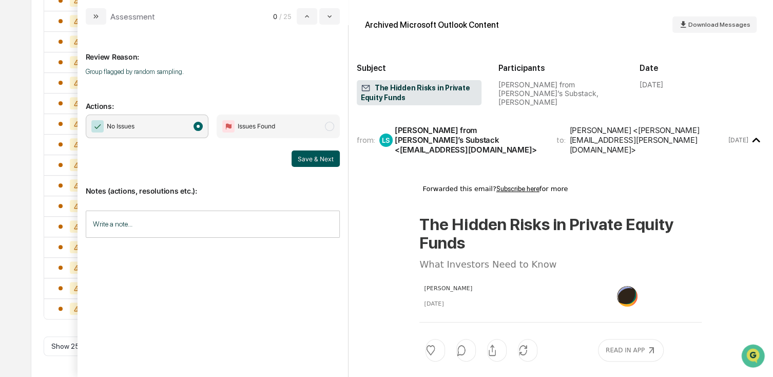
click at [308, 163] on button "Save & Next" at bounding box center [316, 158] width 48 height 16
click at [198, 129] on span "modal" at bounding box center [198, 126] width 9 height 9
click at [319, 156] on button "Save & Next" at bounding box center [316, 158] width 48 height 16
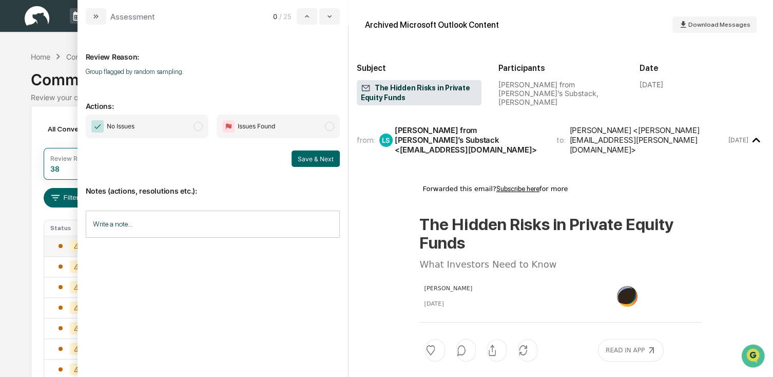
click at [567, 7] on div "Archived Microsoft Outlook Content Download Messages Subject The Hidden Risks i…" at bounding box center [561, 188] width 425 height 377
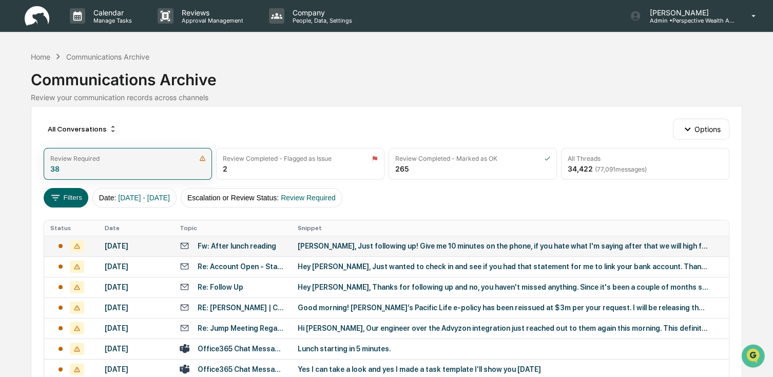
click at [106, 168] on div "Review Required 38" at bounding box center [128, 164] width 168 height 32
click at [56, 165] on div "38" at bounding box center [54, 168] width 9 height 9
click at [77, 156] on div "Review Required" at bounding box center [74, 159] width 49 height 8
click at [202, 160] on img at bounding box center [202, 158] width 7 height 7
click at [50, 156] on div "Review Required" at bounding box center [74, 159] width 49 height 8
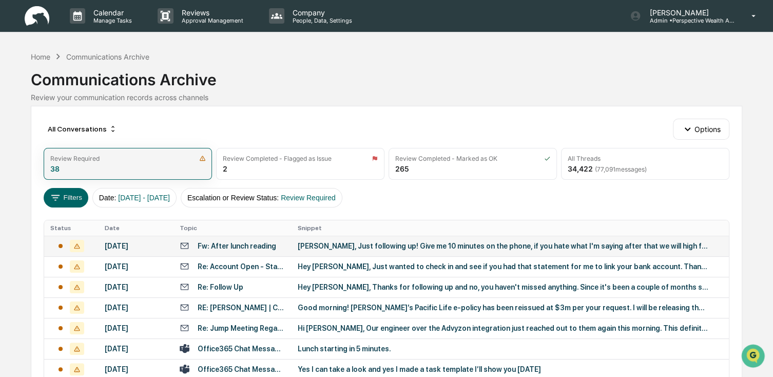
click at [50, 165] on div "38" at bounding box center [54, 168] width 9 height 9
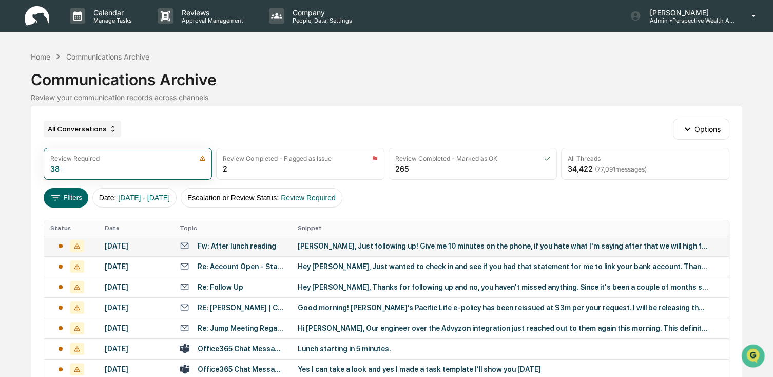
click at [66, 131] on div "All Conversations" at bounding box center [83, 129] width 78 height 16
drag, startPoint x: 214, startPoint y: 123, endPoint x: 210, endPoint y: 131, distance: 9.0
click at [215, 123] on div "All Conversations Options" at bounding box center [387, 129] width 686 height 21
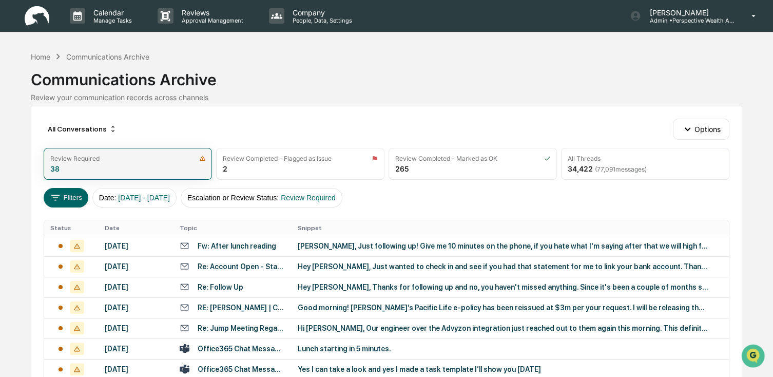
click at [63, 178] on div "Review Required 38" at bounding box center [128, 164] width 168 height 32
click at [53, 166] on div "38" at bounding box center [54, 168] width 9 height 9
click at [54, 168] on div "38" at bounding box center [54, 168] width 9 height 9
click at [54, 166] on div "38" at bounding box center [54, 168] width 9 height 9
click at [202, 157] on img at bounding box center [202, 158] width 7 height 7
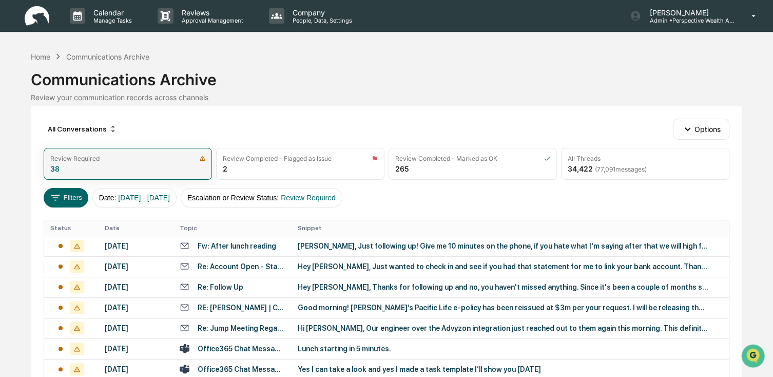
click at [202, 157] on img at bounding box center [202, 158] width 7 height 7
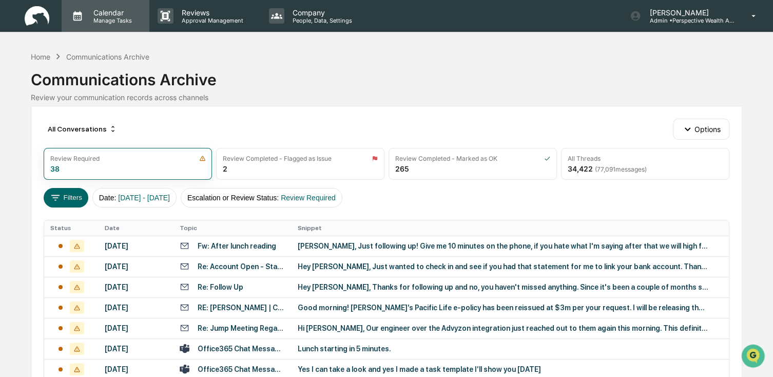
click at [89, 11] on p "Calendar" at bounding box center [111, 12] width 52 height 9
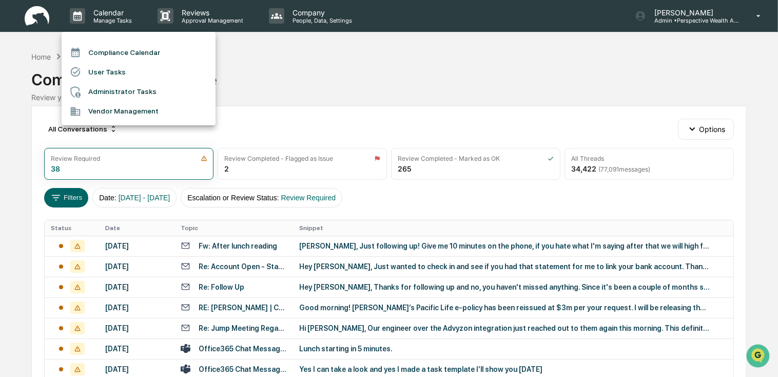
click at [26, 13] on div at bounding box center [389, 188] width 778 height 377
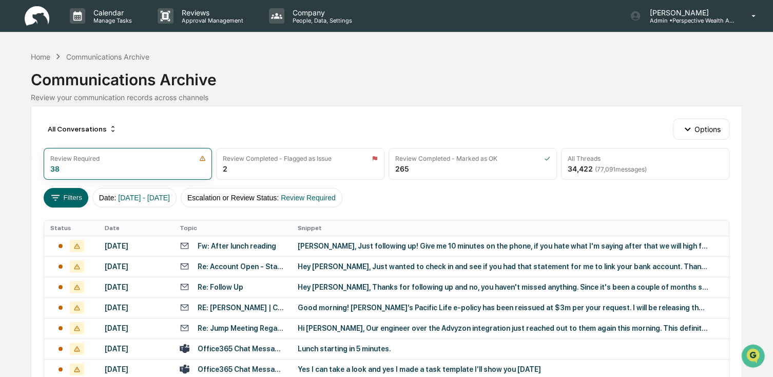
click at [36, 18] on img at bounding box center [37, 16] width 25 height 20
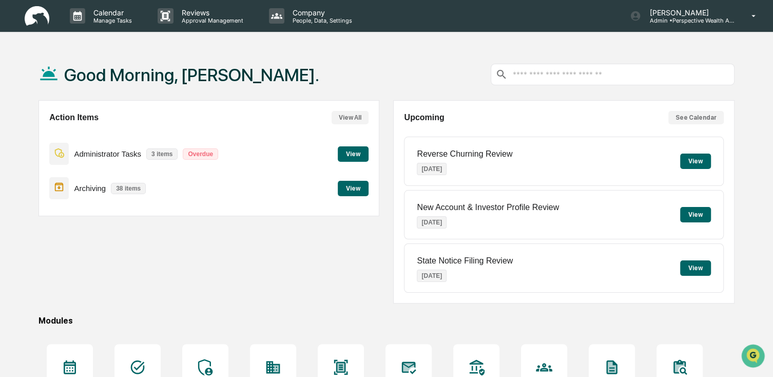
click at [353, 155] on button "View" at bounding box center [353, 153] width 31 height 15
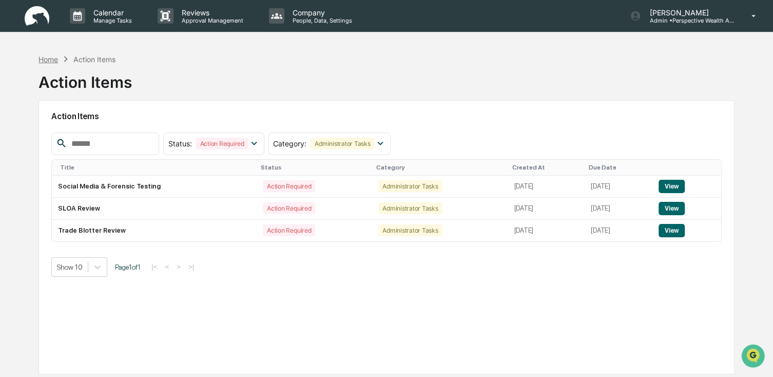
click at [50, 60] on div "Home" at bounding box center [49, 59] width 20 height 9
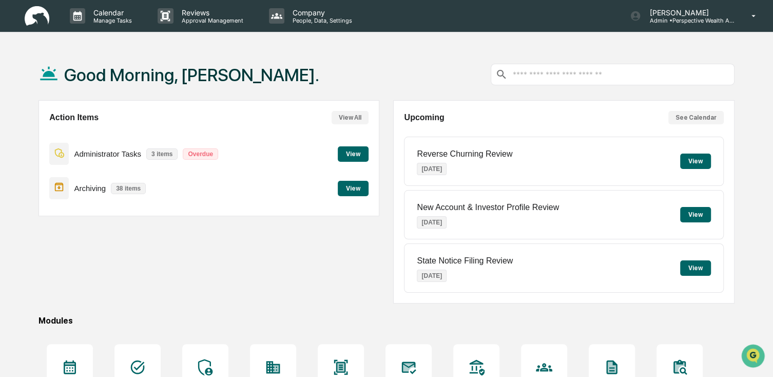
click at [117, 192] on p "38 items" at bounding box center [128, 188] width 35 height 11
click at [92, 189] on p "Archiving" at bounding box center [90, 188] width 32 height 9
click at [355, 188] on button "View" at bounding box center [353, 188] width 31 height 15
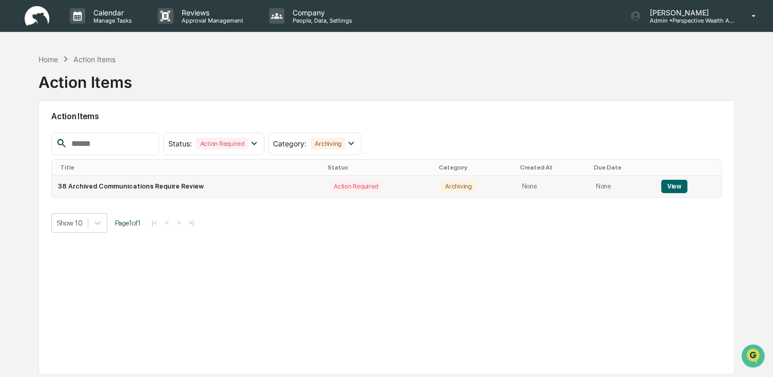
click at [672, 187] on button "View" at bounding box center [674, 186] width 26 height 13
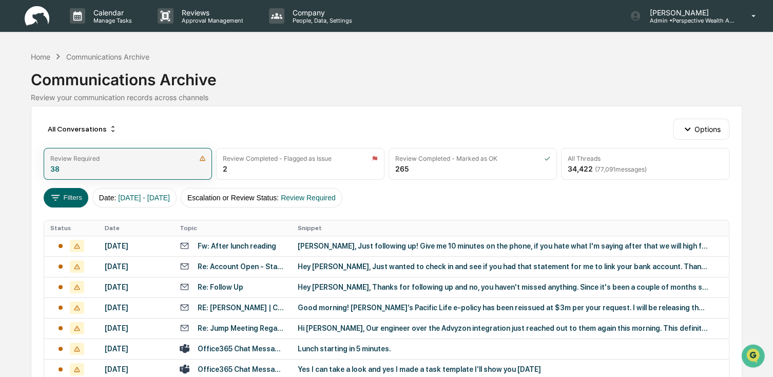
click at [87, 168] on div "Review Required 38" at bounding box center [128, 164] width 168 height 32
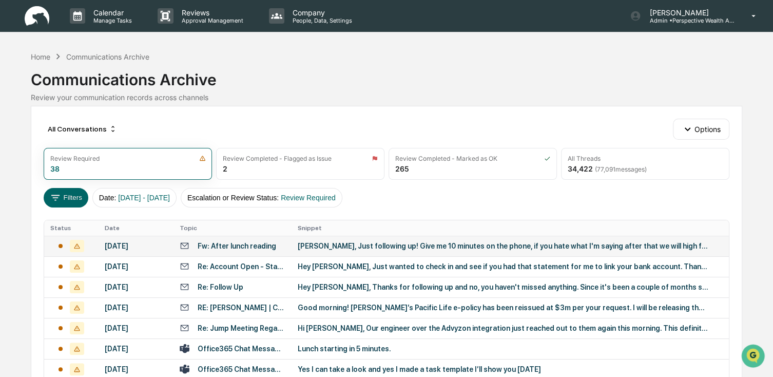
click at [125, 248] on div "[DATE]" at bounding box center [136, 246] width 63 height 8
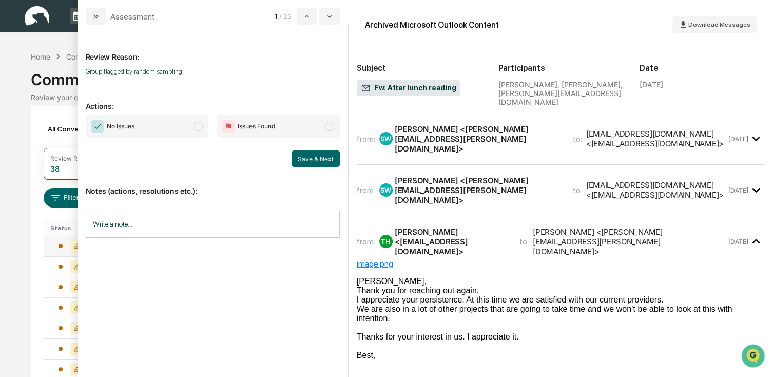
click at [159, 129] on span "No Issues" at bounding box center [147, 127] width 123 height 24
click at [325, 154] on button "Save & Next" at bounding box center [316, 158] width 48 height 16
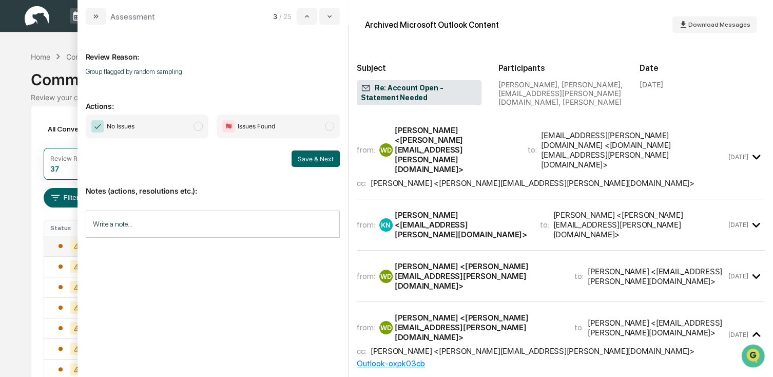
click at [116, 126] on span "No Issues" at bounding box center [121, 126] width 28 height 10
click at [307, 160] on button "Save & Next" at bounding box center [316, 158] width 48 height 16
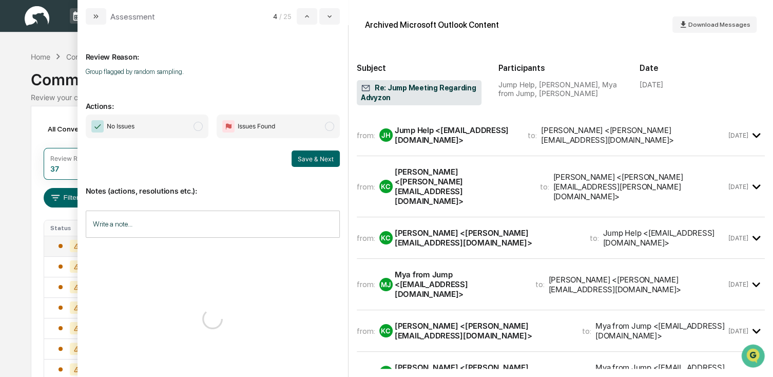
click at [192, 131] on span "No Issues" at bounding box center [147, 127] width 123 height 24
click at [296, 162] on button "Save & Next" at bounding box center [316, 158] width 48 height 16
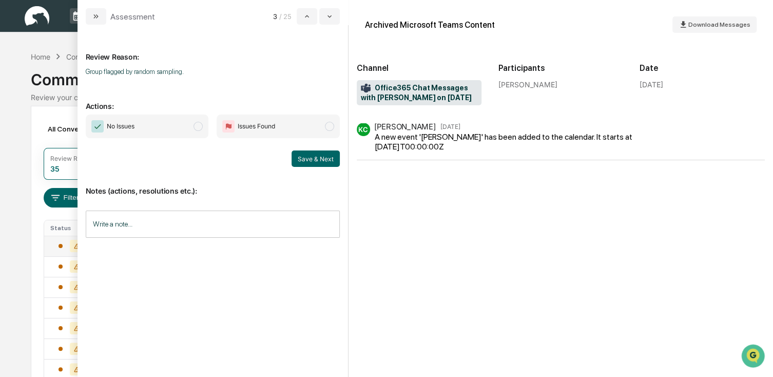
click at [187, 135] on span "No Issues" at bounding box center [147, 127] width 123 height 24
click at [305, 158] on button "Save & Next" at bounding box center [316, 158] width 48 height 16
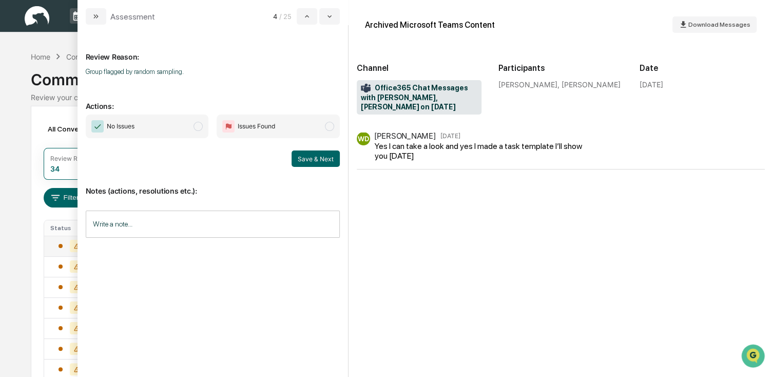
click at [192, 126] on span "No Issues" at bounding box center [147, 127] width 123 height 24
click at [315, 154] on button "Save & Next" at bounding box center [316, 158] width 48 height 16
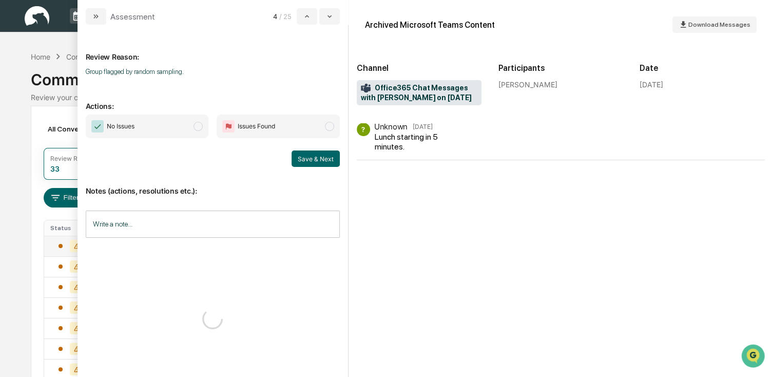
click at [185, 128] on span "No Issues" at bounding box center [147, 127] width 123 height 24
click at [308, 153] on button "Save & Next" at bounding box center [316, 158] width 48 height 16
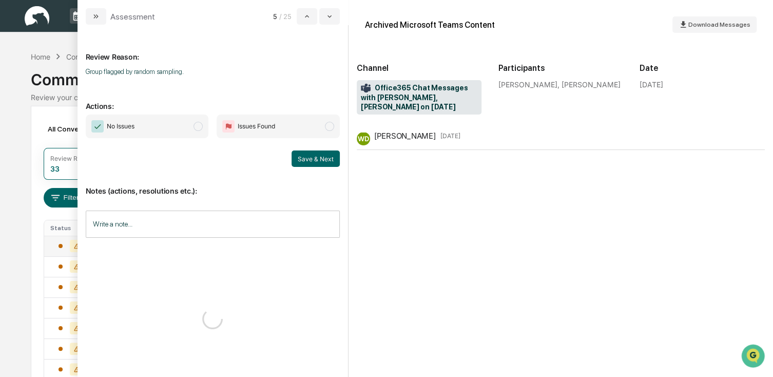
click at [171, 128] on span "No Issues" at bounding box center [147, 127] width 123 height 24
click at [292, 156] on div "Save & Next" at bounding box center [213, 158] width 254 height 16
click at [321, 160] on button "Save & Next" at bounding box center [316, 158] width 48 height 16
click at [183, 128] on span "No Issues" at bounding box center [147, 127] width 123 height 24
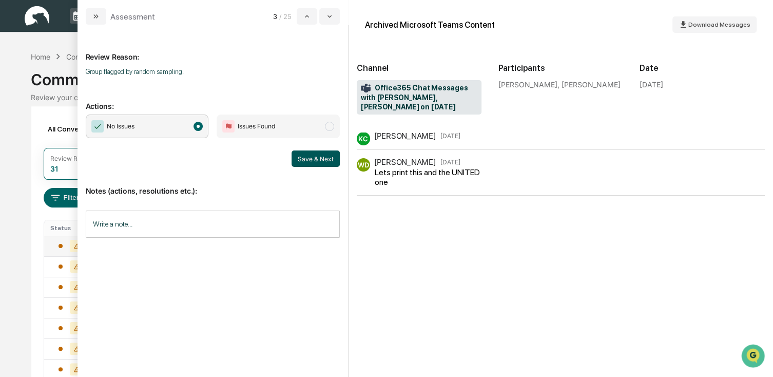
click at [316, 160] on button "Save & Next" at bounding box center [316, 158] width 48 height 16
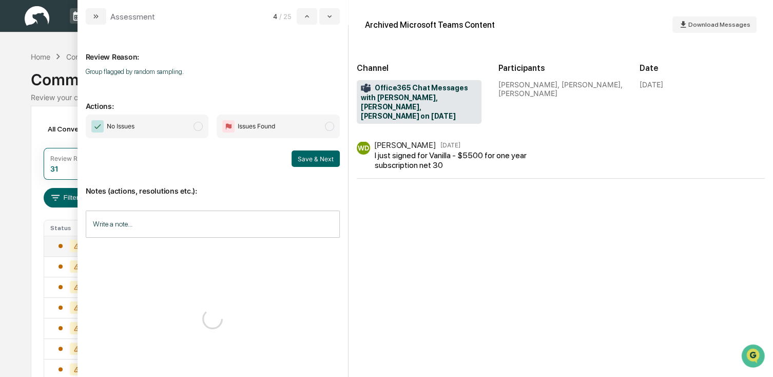
click at [185, 125] on span "No Issues" at bounding box center [147, 127] width 123 height 24
click at [328, 155] on button "Save & Next" at bounding box center [316, 158] width 48 height 16
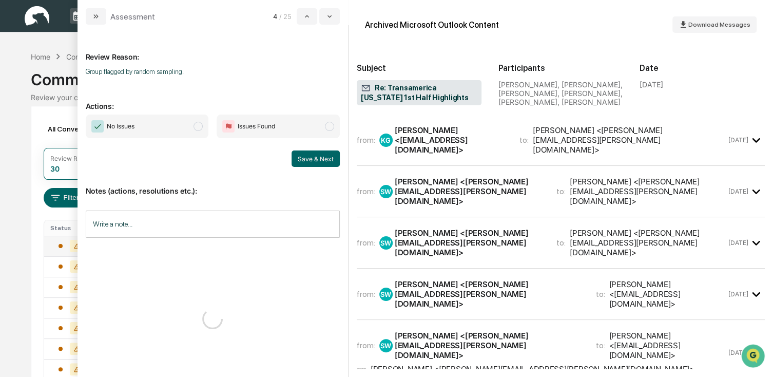
click at [166, 128] on span "No Issues" at bounding box center [147, 127] width 123 height 24
click at [297, 154] on button "Save & Next" at bounding box center [316, 158] width 48 height 16
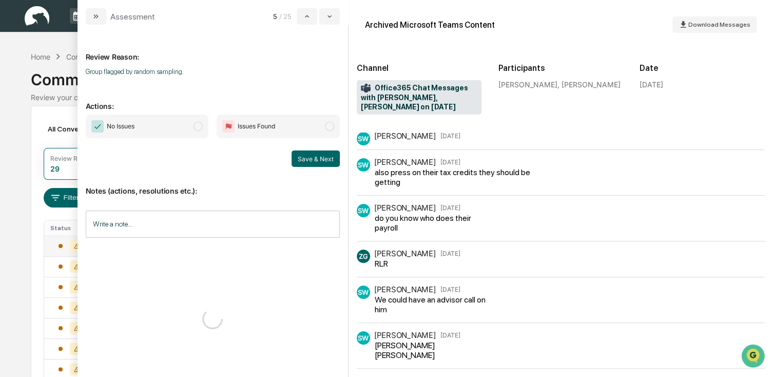
click at [183, 130] on span "No Issues" at bounding box center [147, 127] width 123 height 24
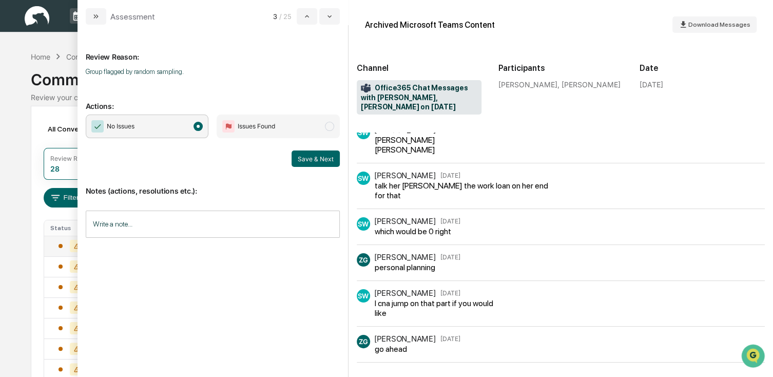
scroll to position [234, 0]
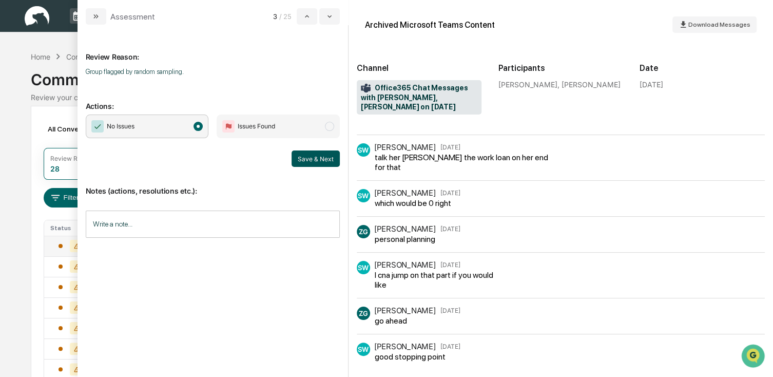
click at [320, 163] on button "Save & Next" at bounding box center [316, 158] width 48 height 16
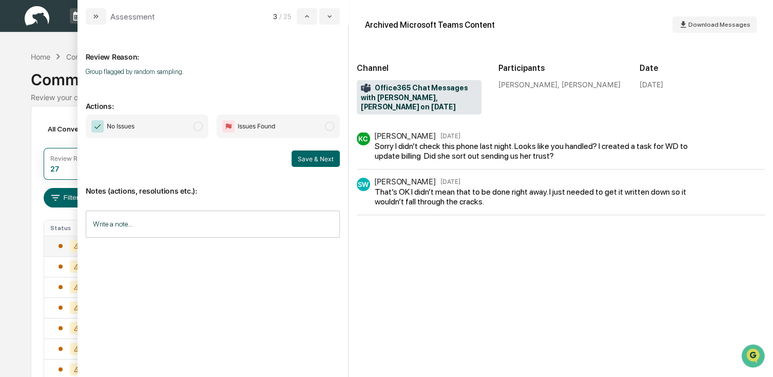
click at [183, 135] on span "No Issues" at bounding box center [147, 127] width 123 height 24
click at [319, 161] on button "Save & Next" at bounding box center [316, 158] width 48 height 16
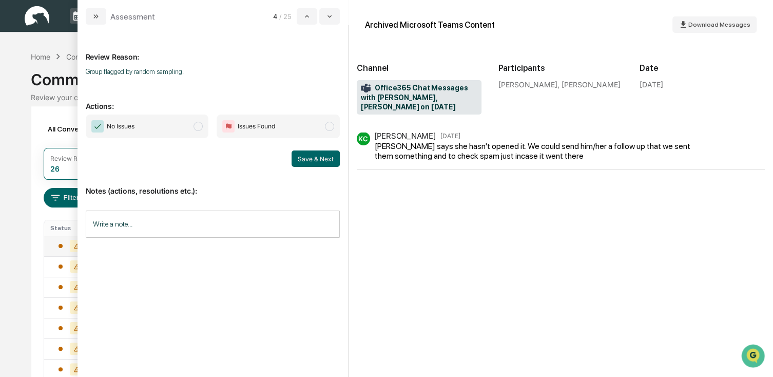
click at [192, 135] on span "No Issues" at bounding box center [147, 127] width 123 height 24
click at [306, 157] on button "Save & Next" at bounding box center [316, 158] width 48 height 16
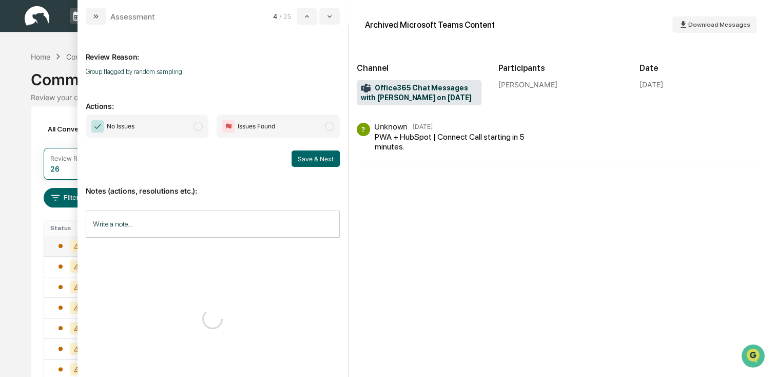
click at [175, 129] on span "No Issues" at bounding box center [147, 127] width 123 height 24
click at [318, 154] on button "Save & Next" at bounding box center [316, 158] width 48 height 16
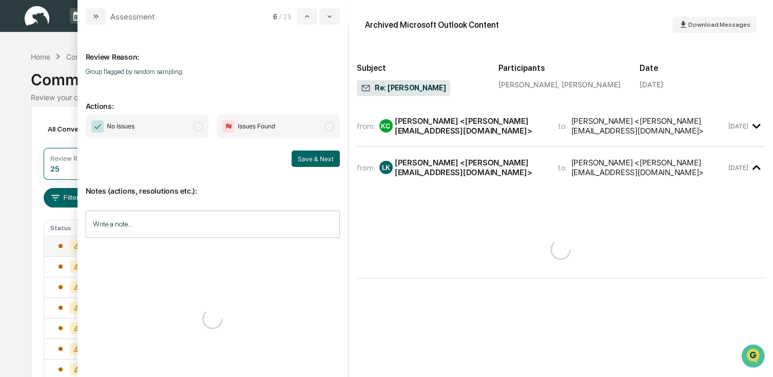
click at [155, 131] on span "No Issues" at bounding box center [147, 127] width 123 height 24
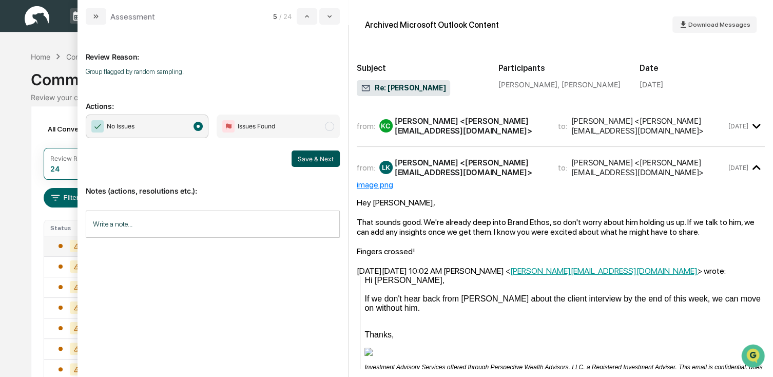
click at [298, 158] on button "Save & Next" at bounding box center [316, 158] width 48 height 16
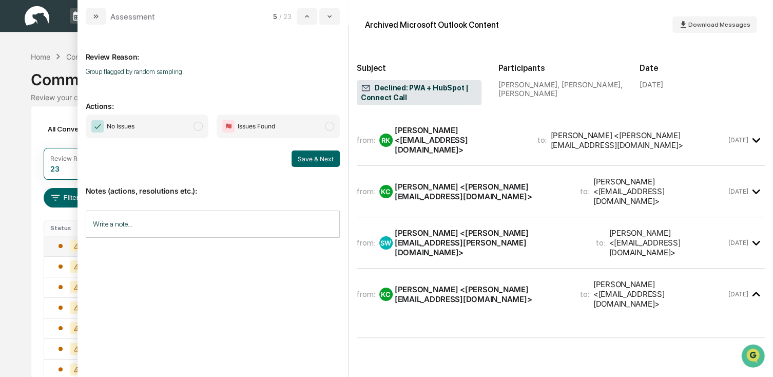
click at [153, 130] on span "No Issues" at bounding box center [147, 127] width 123 height 24
click at [312, 161] on button "Save & Next" at bounding box center [316, 158] width 48 height 16
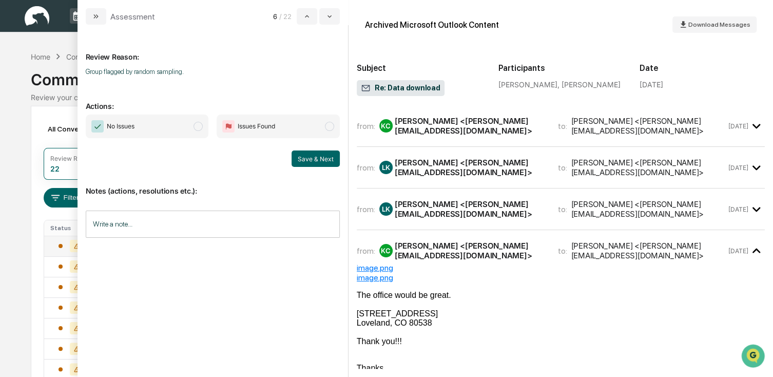
scroll to position [103, 0]
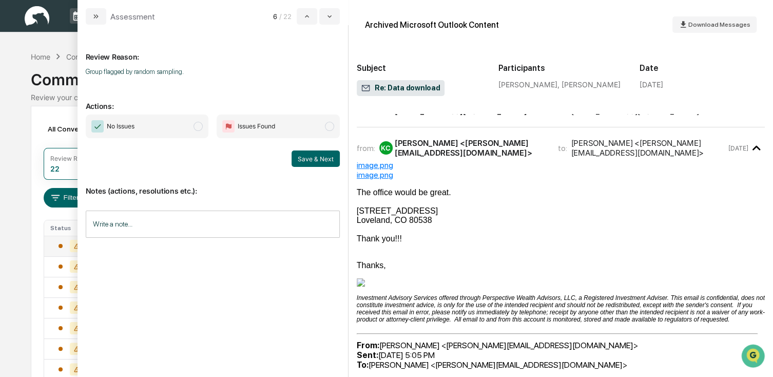
click at [166, 126] on span "No Issues" at bounding box center [147, 127] width 123 height 24
click at [323, 155] on button "Save & Next" at bounding box center [316, 158] width 48 height 16
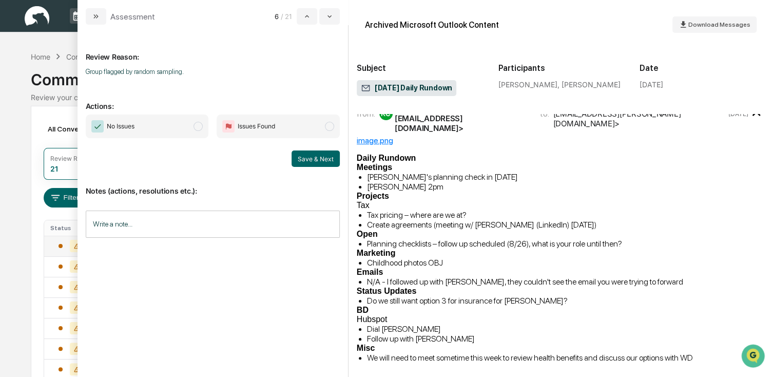
scroll to position [20, 0]
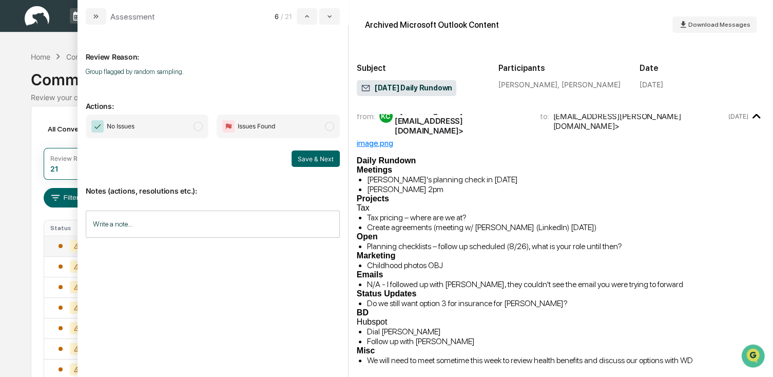
click at [134, 115] on span "No Issues" at bounding box center [147, 127] width 123 height 24
click at [327, 166] on button "Save & Next" at bounding box center [316, 158] width 48 height 16
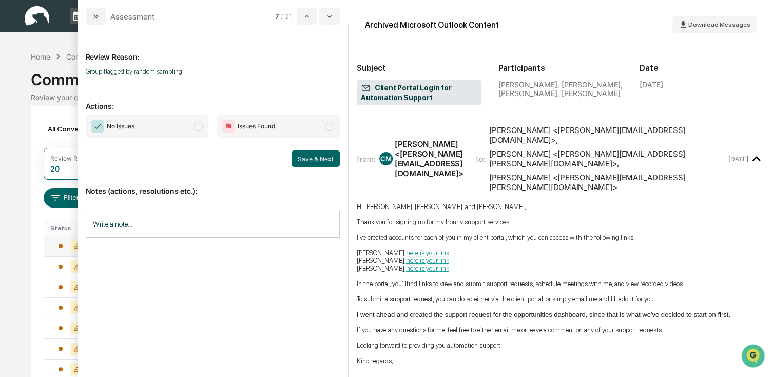
click at [125, 129] on span "No Issues" at bounding box center [121, 126] width 28 height 10
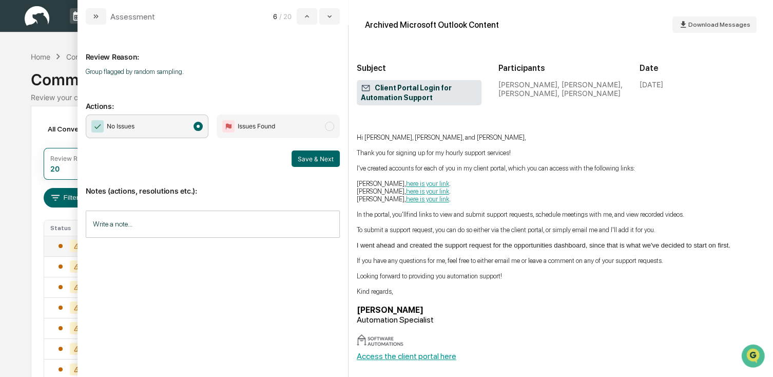
scroll to position [78, 0]
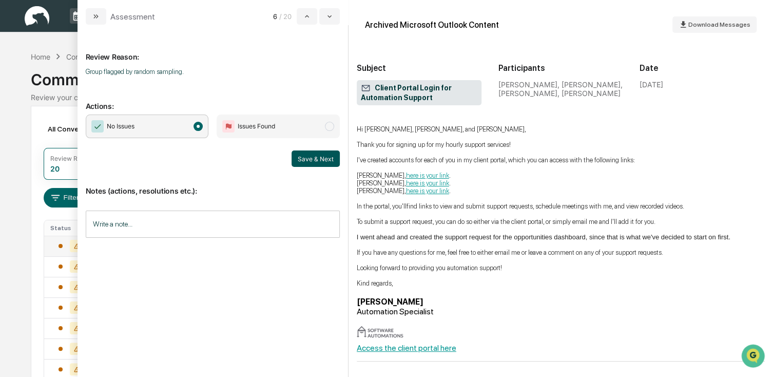
click at [320, 159] on button "Save & Next" at bounding box center [316, 158] width 48 height 16
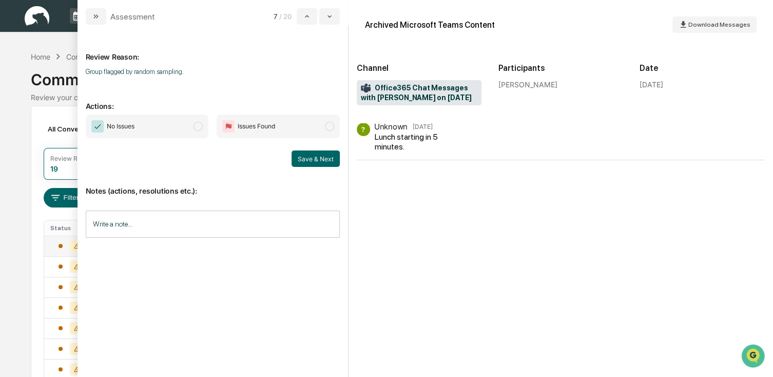
click at [140, 126] on span "No Issues" at bounding box center [147, 127] width 123 height 24
click at [317, 159] on button "Save & Next" at bounding box center [316, 158] width 48 height 16
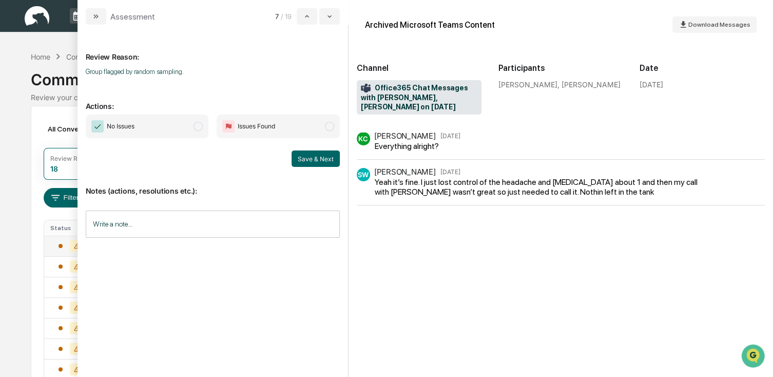
click at [179, 120] on span "No Issues" at bounding box center [147, 127] width 123 height 24
click at [323, 162] on button "Save & Next" at bounding box center [316, 158] width 48 height 16
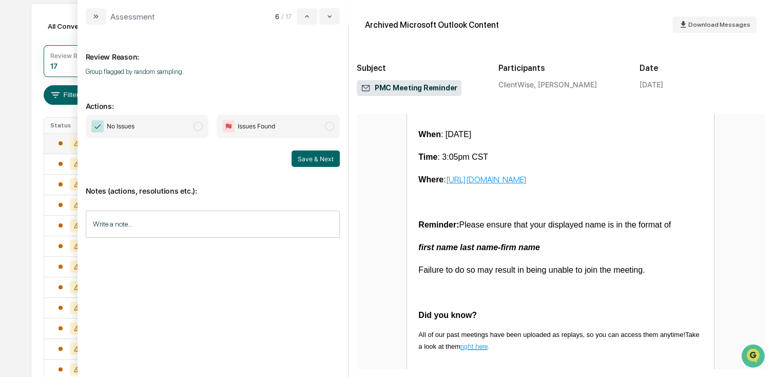
scroll to position [205, 0]
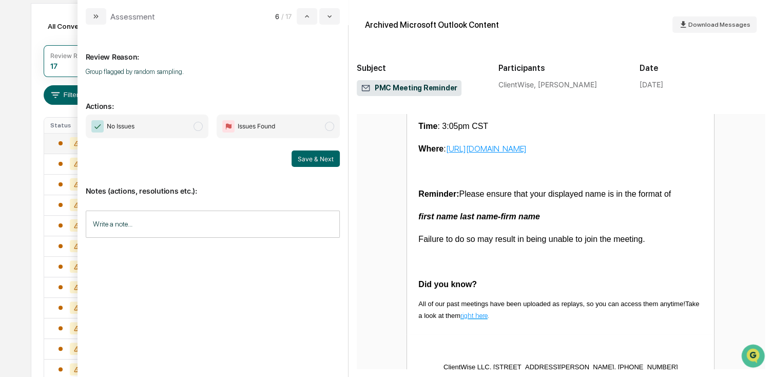
click at [156, 122] on span "No Issues" at bounding box center [147, 127] width 123 height 24
click at [332, 162] on button "Save & Next" at bounding box center [316, 158] width 48 height 16
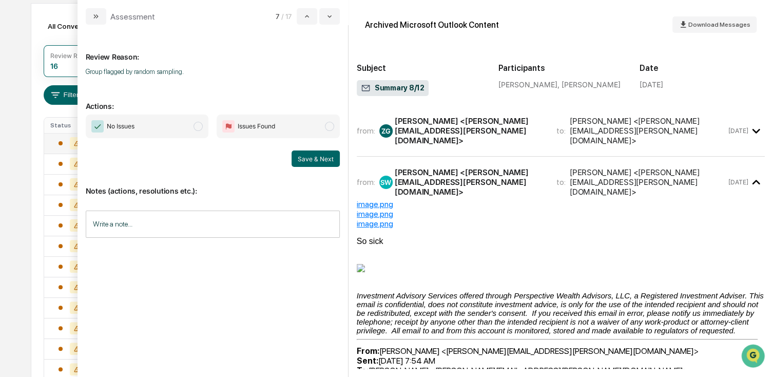
click at [118, 125] on span "No Issues" at bounding box center [121, 126] width 28 height 10
click at [307, 156] on button "Save & Next" at bounding box center [316, 158] width 48 height 16
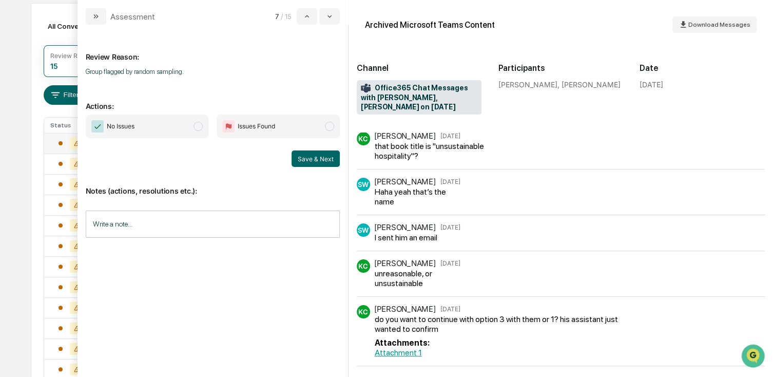
scroll to position [133, 0]
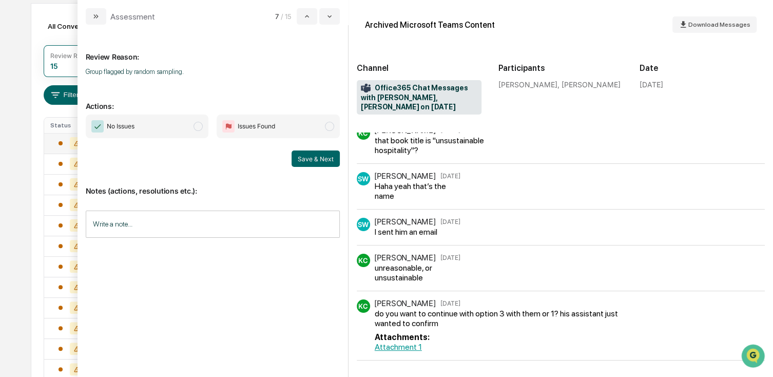
click at [154, 129] on span "No Issues" at bounding box center [147, 127] width 123 height 24
click at [335, 154] on button "Save & Next" at bounding box center [316, 158] width 48 height 16
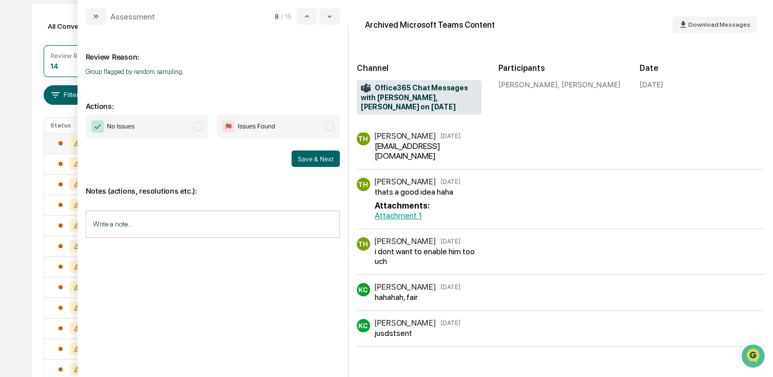
click at [146, 121] on span "No Issues" at bounding box center [147, 127] width 123 height 24
click at [288, 157] on div "Save & Next" at bounding box center [213, 158] width 254 height 16
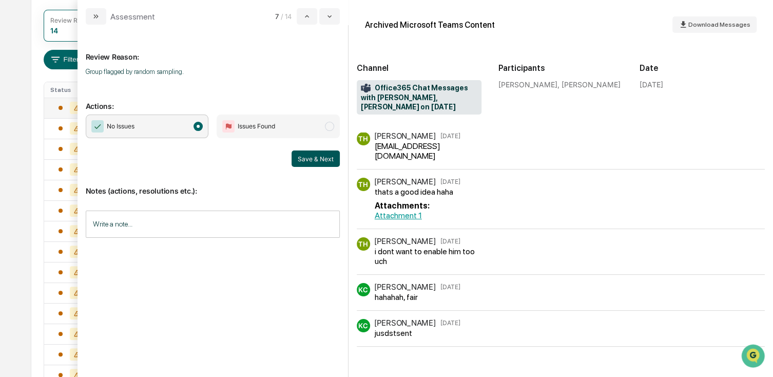
scroll to position [154, 0]
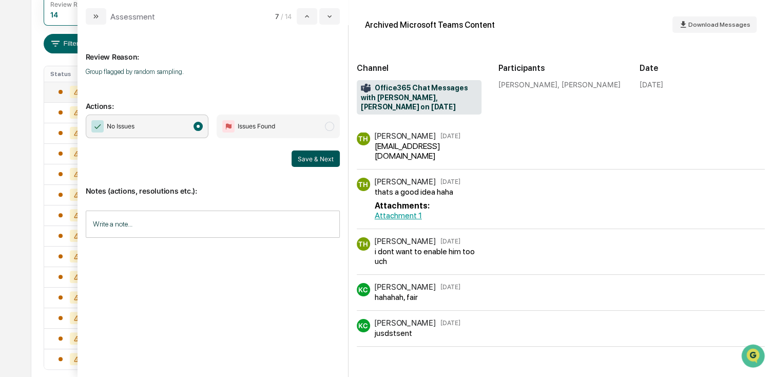
click at [300, 156] on button "Save & Next" at bounding box center [316, 158] width 48 height 16
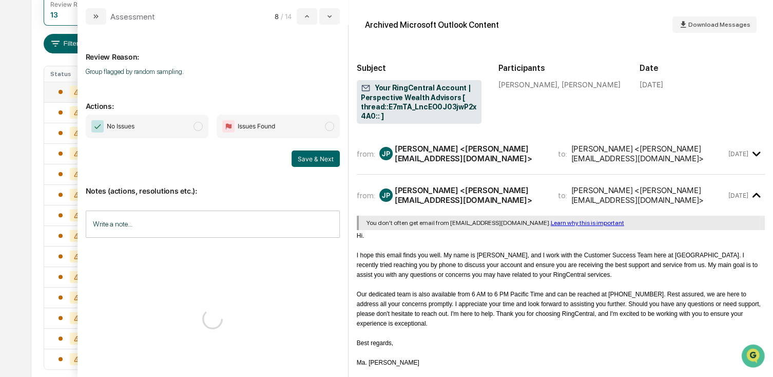
click at [184, 129] on span "No Issues" at bounding box center [147, 127] width 123 height 24
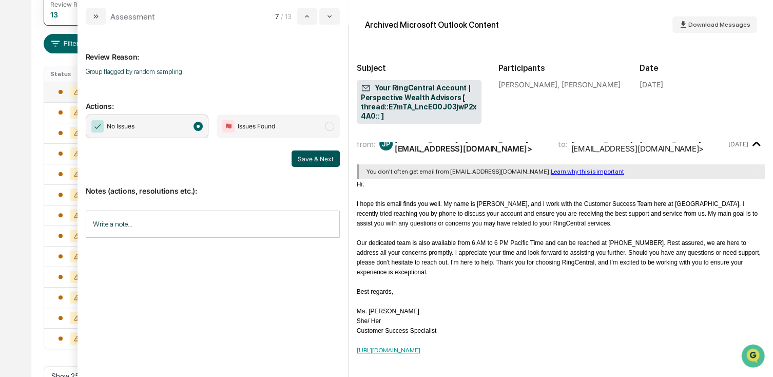
click at [315, 159] on button "Save & Next" at bounding box center [316, 158] width 48 height 16
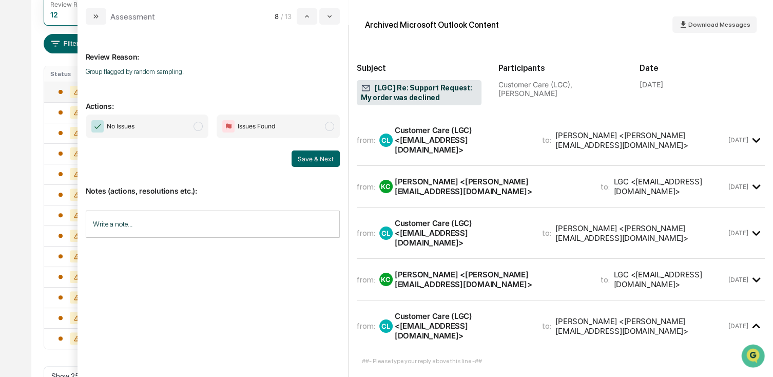
click at [169, 126] on span "No Issues" at bounding box center [147, 127] width 123 height 24
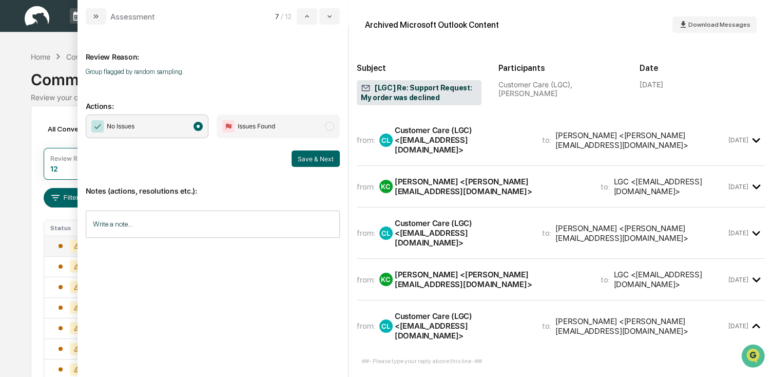
click at [292, 155] on div "Save & Next" at bounding box center [213, 158] width 254 height 16
click at [307, 159] on button "Save & Next" at bounding box center [316, 158] width 48 height 16
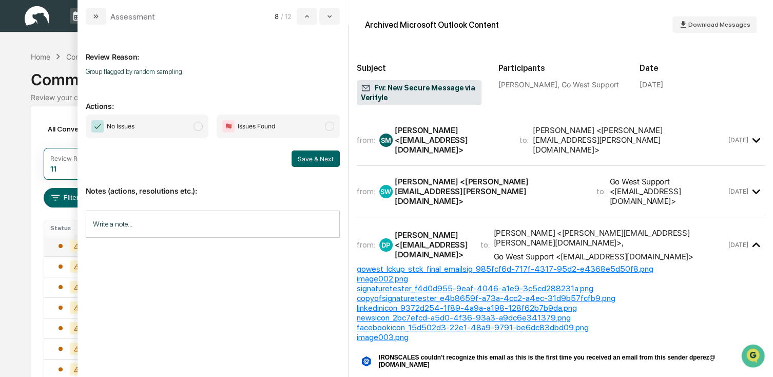
click at [185, 130] on span "No Issues" at bounding box center [147, 127] width 123 height 24
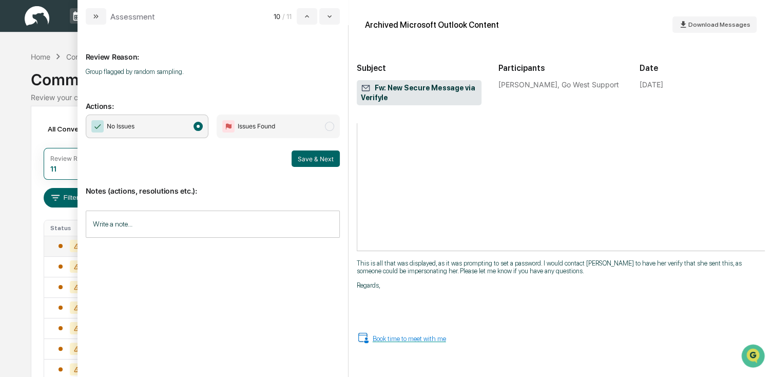
scroll to position [462, 0]
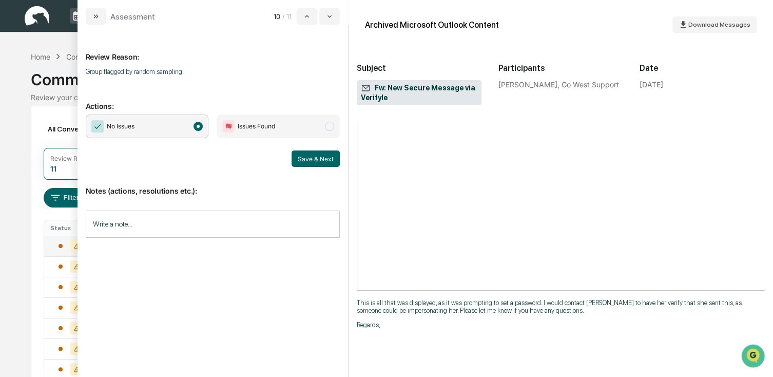
click at [300, 159] on button "Save & Next" at bounding box center [316, 158] width 48 height 16
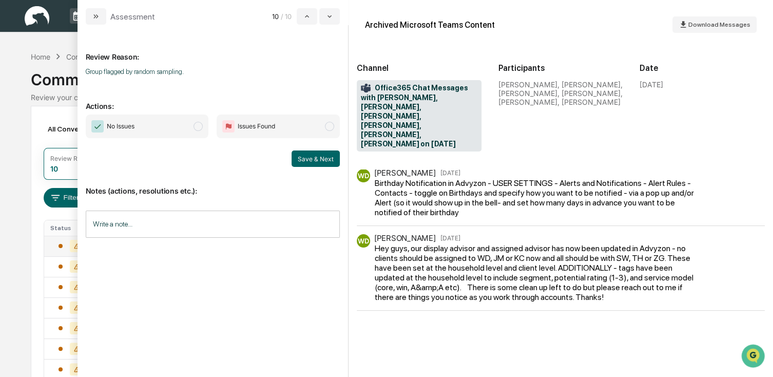
click at [164, 147] on div "No Issues Issues Found Save & Next" at bounding box center [213, 141] width 254 height 52
click at [198, 133] on span "No Issues" at bounding box center [147, 127] width 123 height 24
click at [330, 163] on button "Save & Next" at bounding box center [316, 158] width 48 height 16
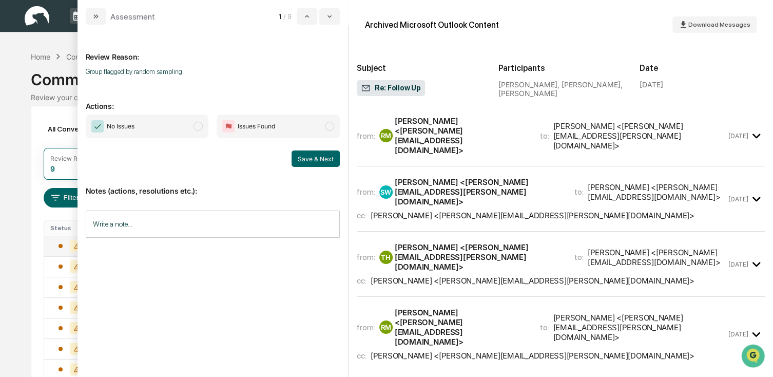
click at [165, 136] on span "No Issues" at bounding box center [147, 127] width 123 height 24
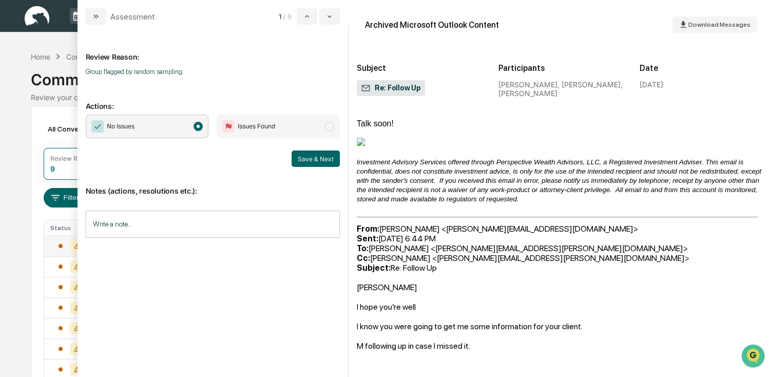
scroll to position [924, 0]
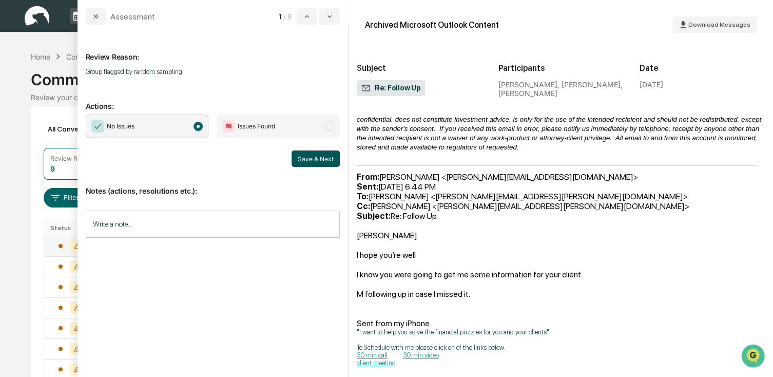
click at [296, 157] on button "Save & Next" at bounding box center [316, 158] width 48 height 16
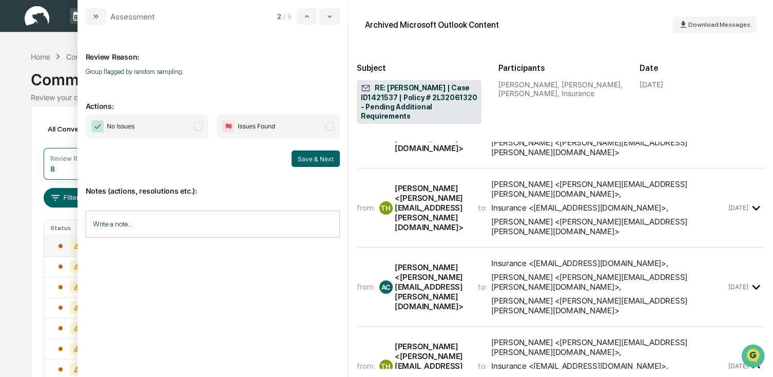
scroll to position [555, 0]
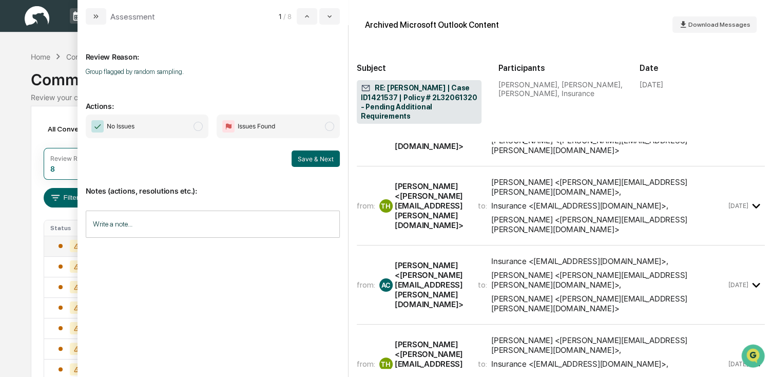
click at [164, 129] on span "No Issues" at bounding box center [147, 127] width 123 height 24
click at [308, 155] on button "Save & Next" at bounding box center [316, 158] width 48 height 16
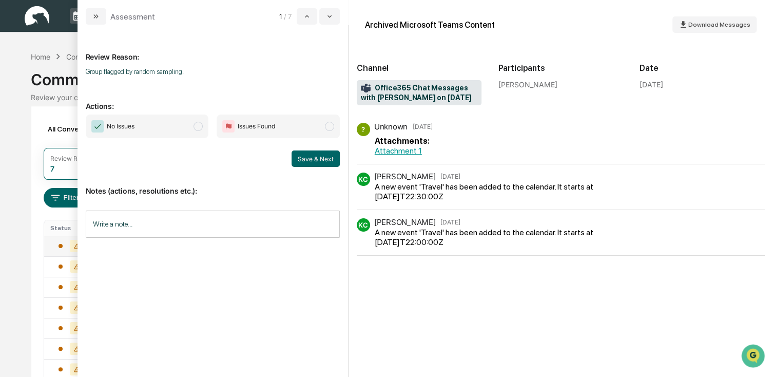
click at [178, 132] on span "No Issues" at bounding box center [147, 127] width 123 height 24
click at [324, 160] on button "Save & Next" at bounding box center [316, 158] width 48 height 16
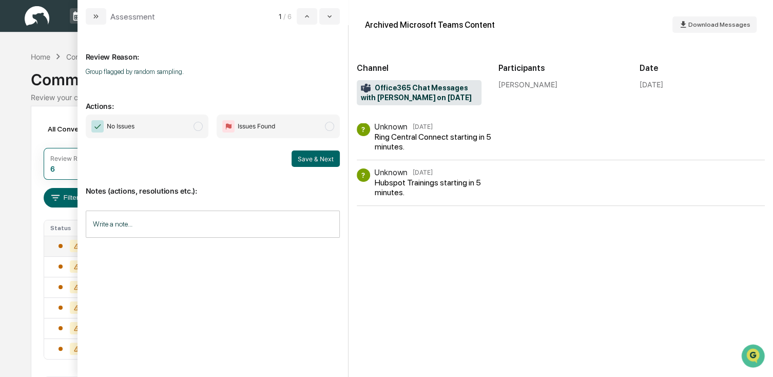
click at [183, 129] on span "No Issues" at bounding box center [147, 127] width 123 height 24
click at [326, 161] on button "Save & Next" at bounding box center [316, 158] width 48 height 16
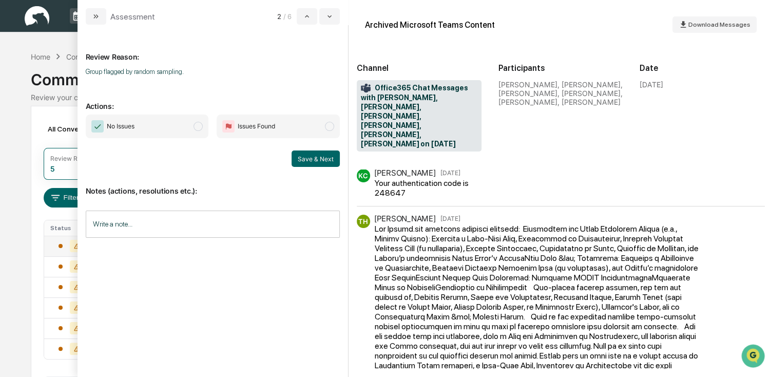
click at [174, 132] on span "No Issues" at bounding box center [147, 127] width 123 height 24
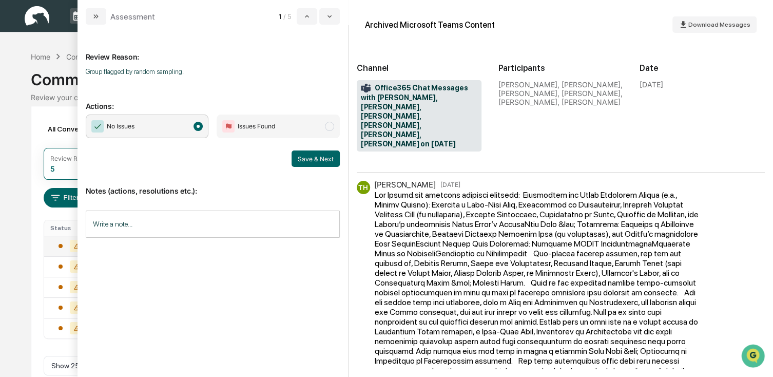
scroll to position [49, 0]
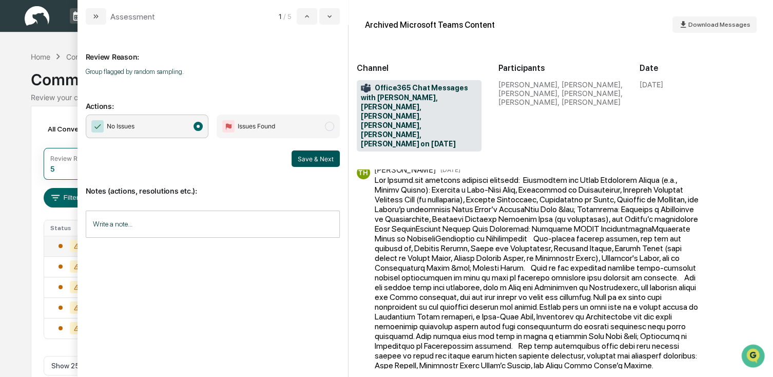
click at [306, 157] on button "Save & Next" at bounding box center [316, 158] width 48 height 16
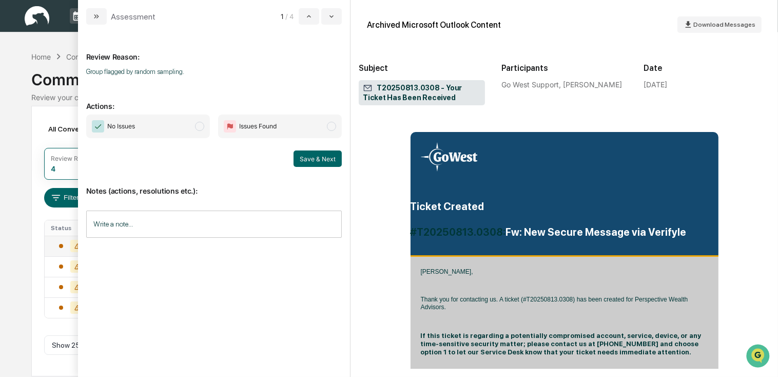
scroll to position [103, 0]
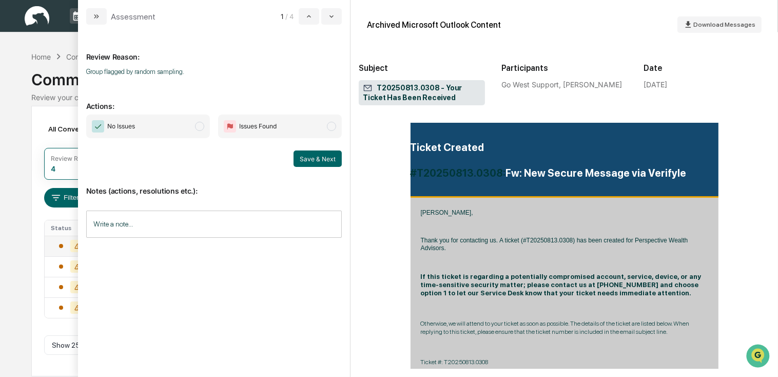
click at [173, 137] on span "No Issues" at bounding box center [148, 127] width 124 height 24
click at [316, 162] on button "Save & Next" at bounding box center [318, 158] width 48 height 16
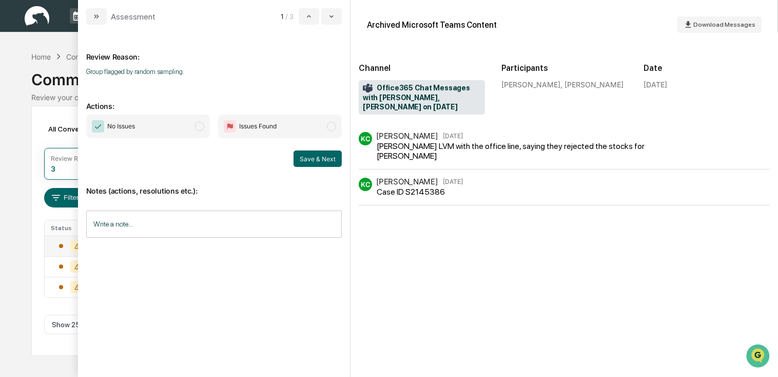
click at [160, 109] on p "Actions:" at bounding box center [214, 99] width 256 height 21
drag, startPoint x: 182, startPoint y: 124, endPoint x: 220, endPoint y: 140, distance: 41.5
click at [182, 124] on span "No Issues" at bounding box center [148, 127] width 124 height 24
click at [305, 153] on button "Save & Next" at bounding box center [318, 158] width 48 height 16
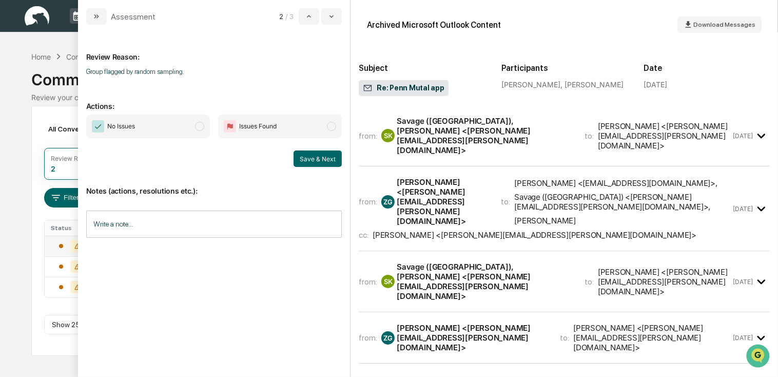
click at [195, 124] on span "modal" at bounding box center [199, 126] width 9 height 9
click at [319, 160] on button "Save & Next" at bounding box center [318, 158] width 48 height 16
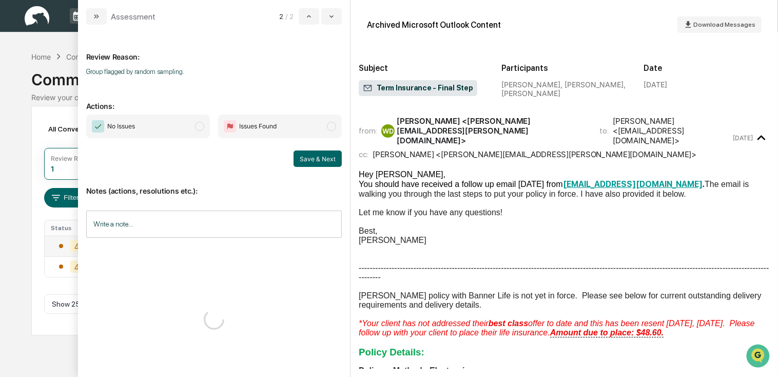
click at [187, 133] on span "No Issues" at bounding box center [148, 127] width 124 height 24
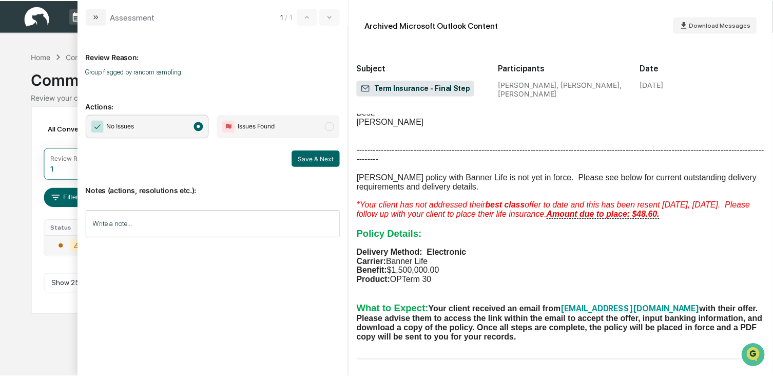
scroll to position [124, 0]
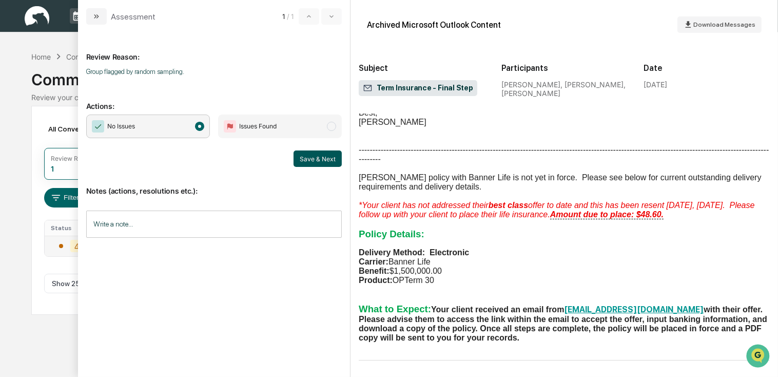
click at [335, 157] on button "Save & Next" at bounding box center [318, 158] width 48 height 16
